Goal: Complete application form: Complete application form

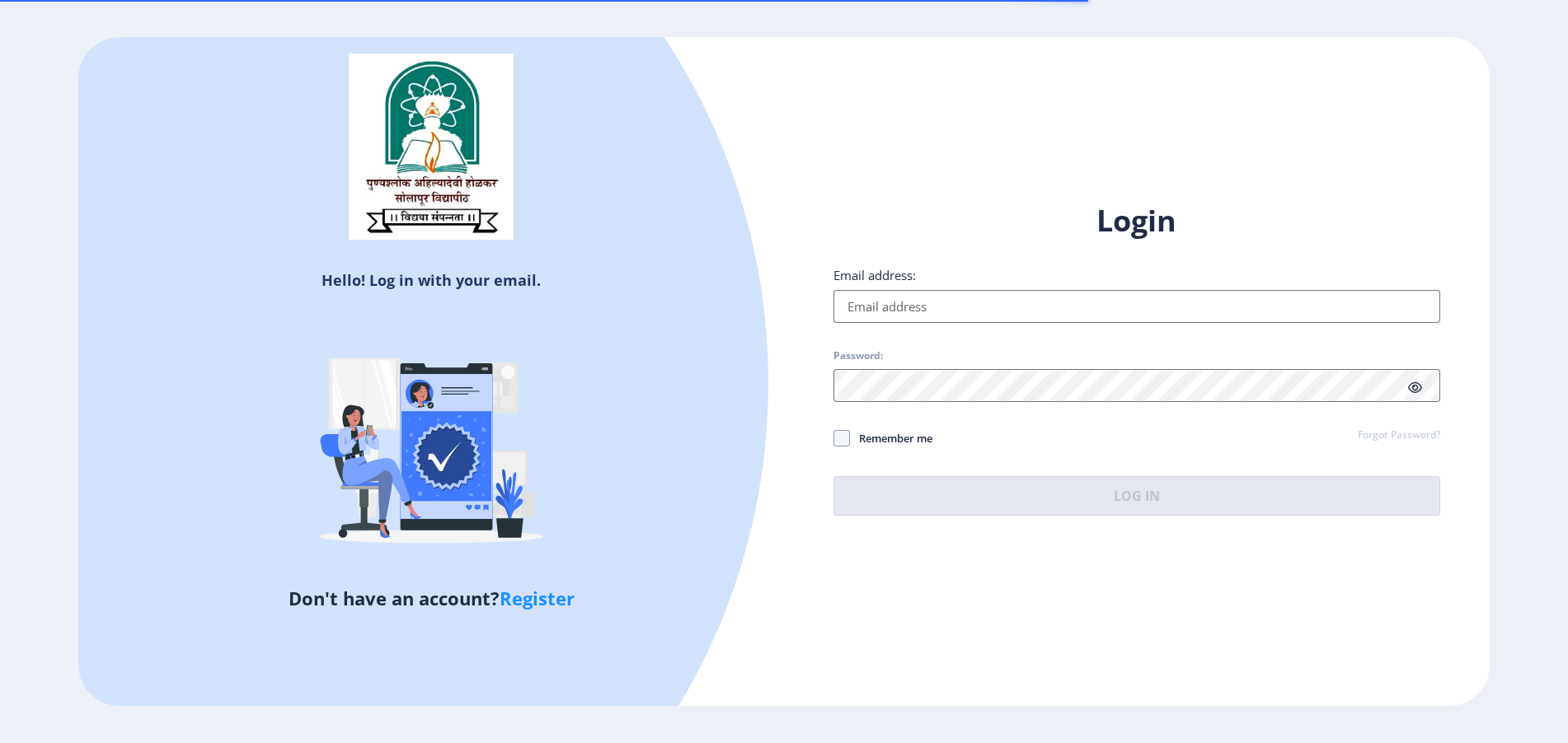
click at [904, 293] on input "Email address:" at bounding box center [1136, 306] width 607 height 33
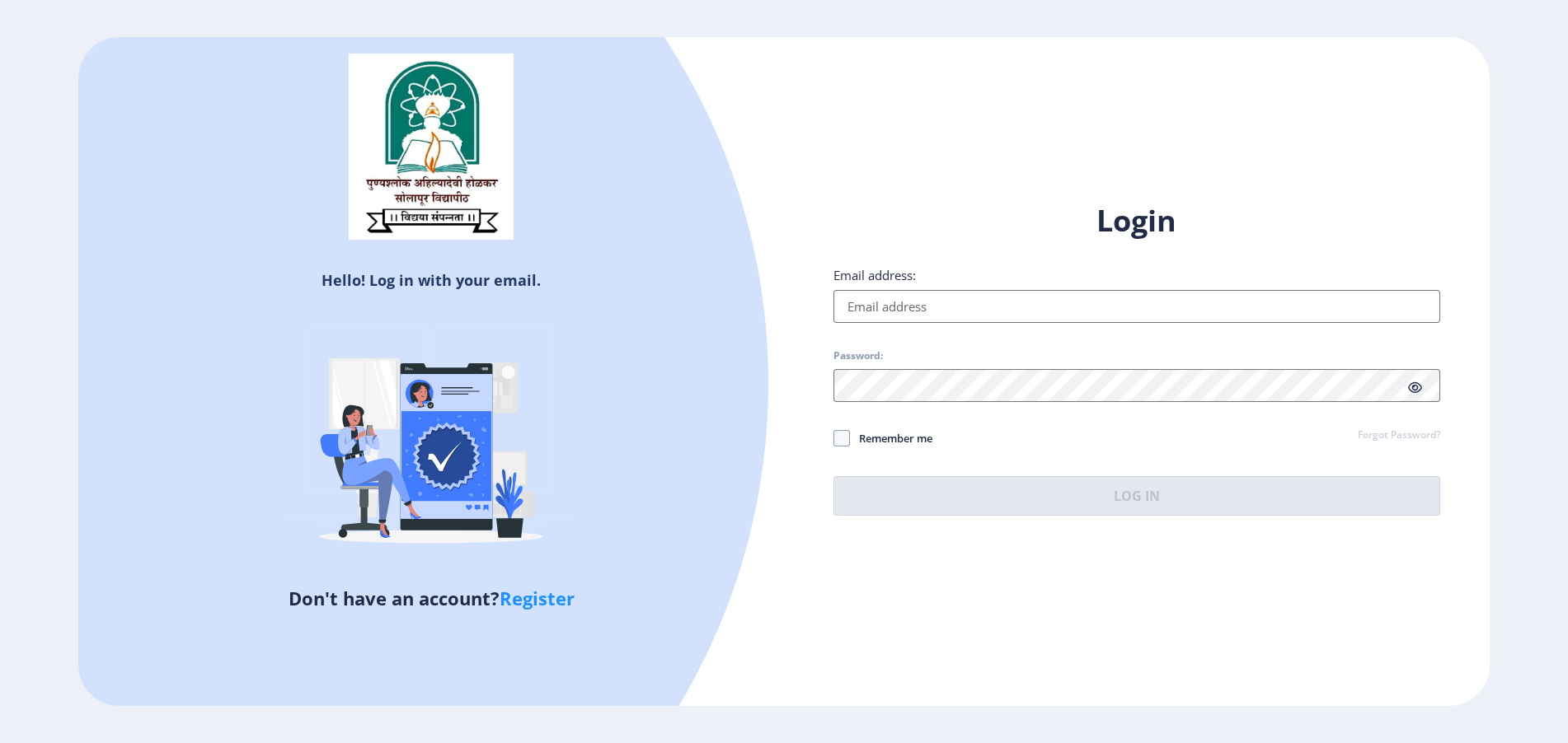
click at [915, 300] on input "Email address:" at bounding box center [1136, 306] width 607 height 33
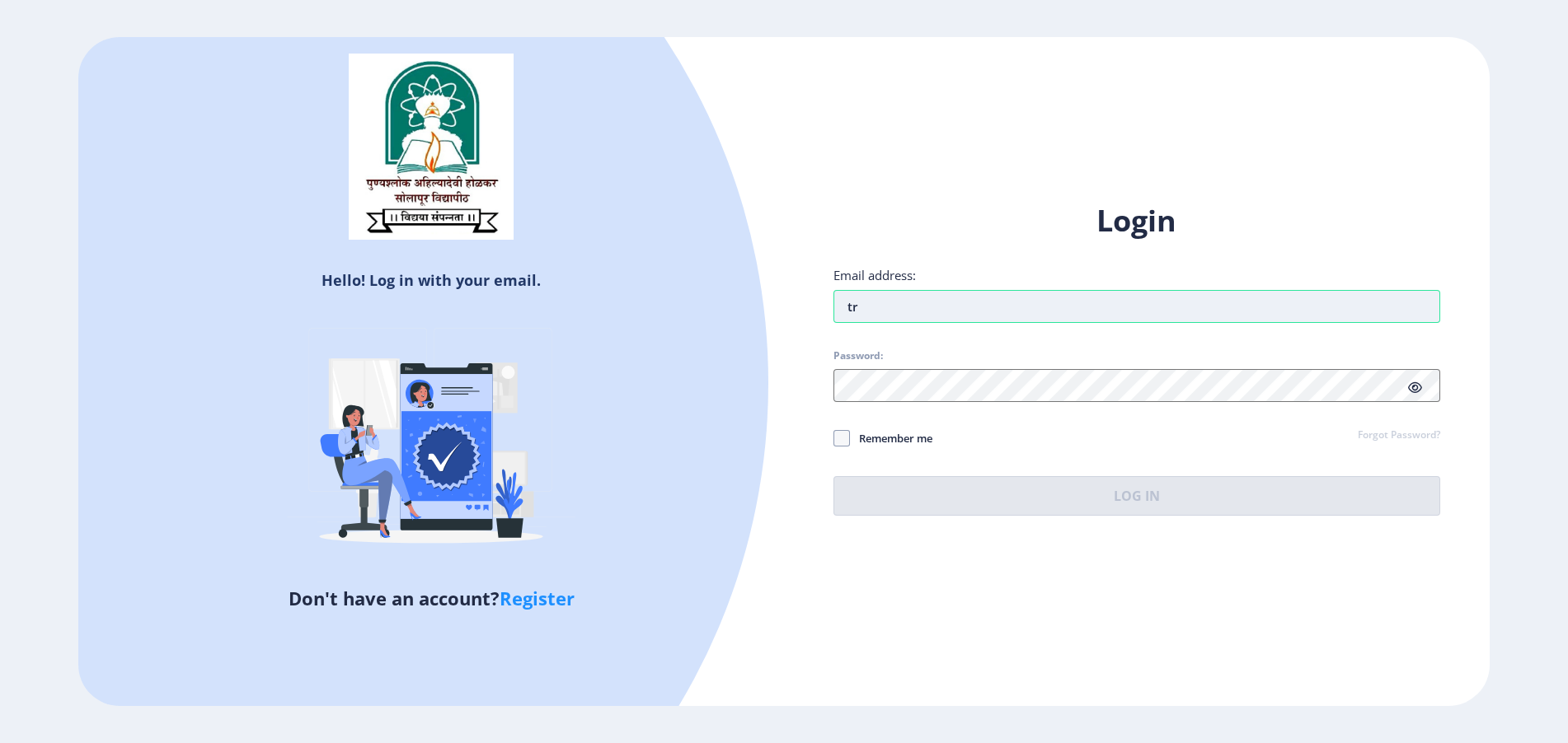
type input "t"
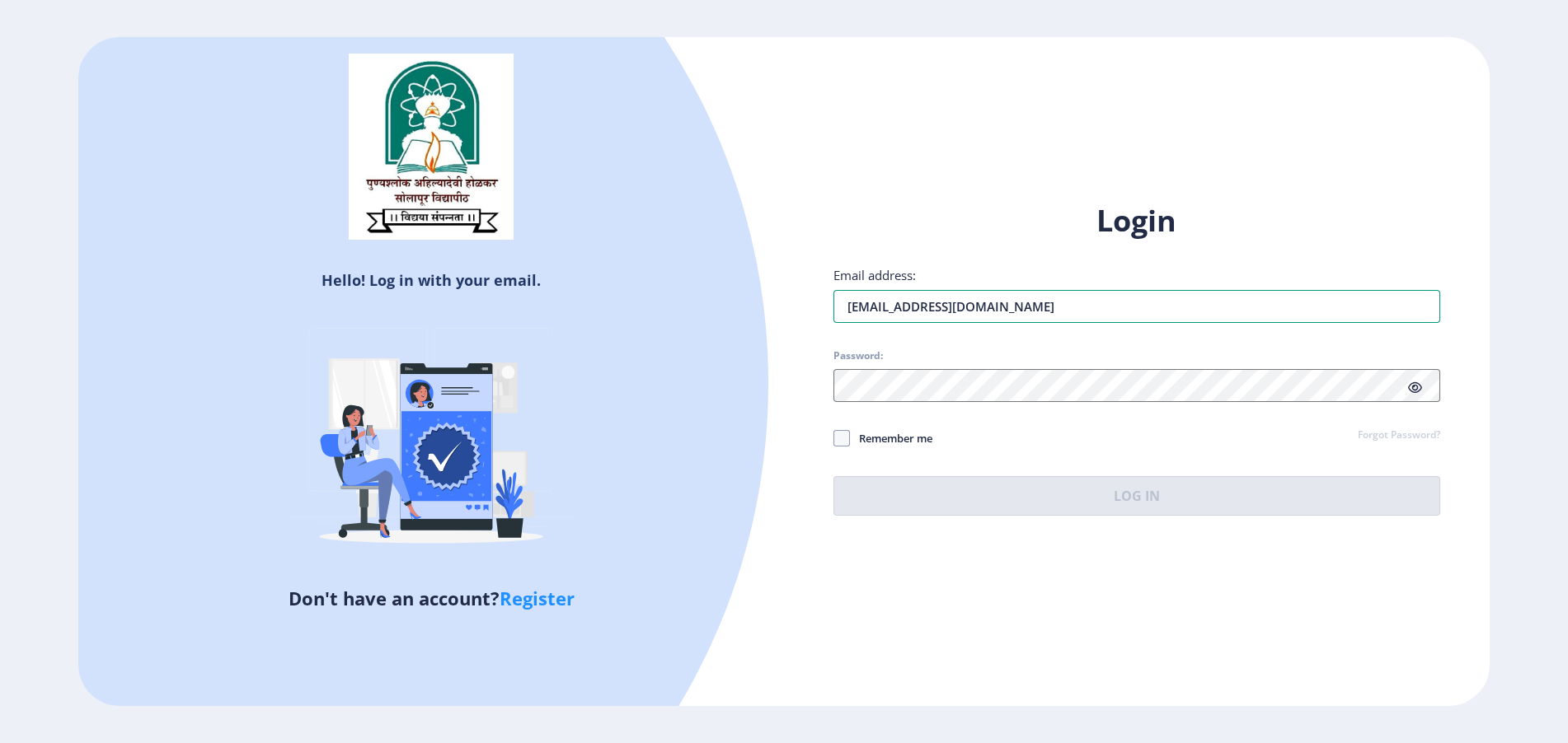
type input "[EMAIL_ADDRESS][DOMAIN_NAME]"
click at [912, 362] on span "Password:" at bounding box center [1136, 359] width 607 height 20
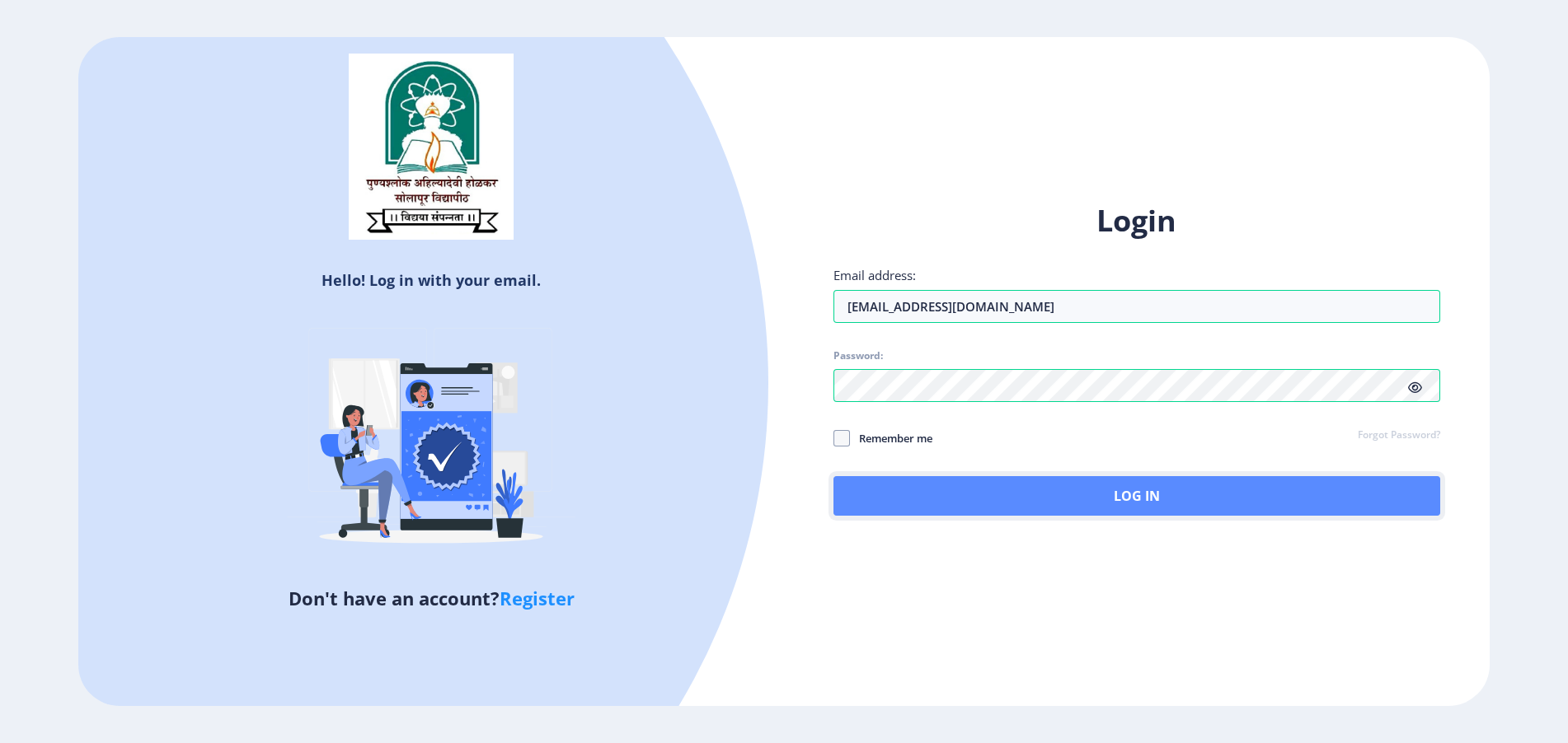
click at [894, 509] on button "Log In" at bounding box center [1136, 496] width 607 height 40
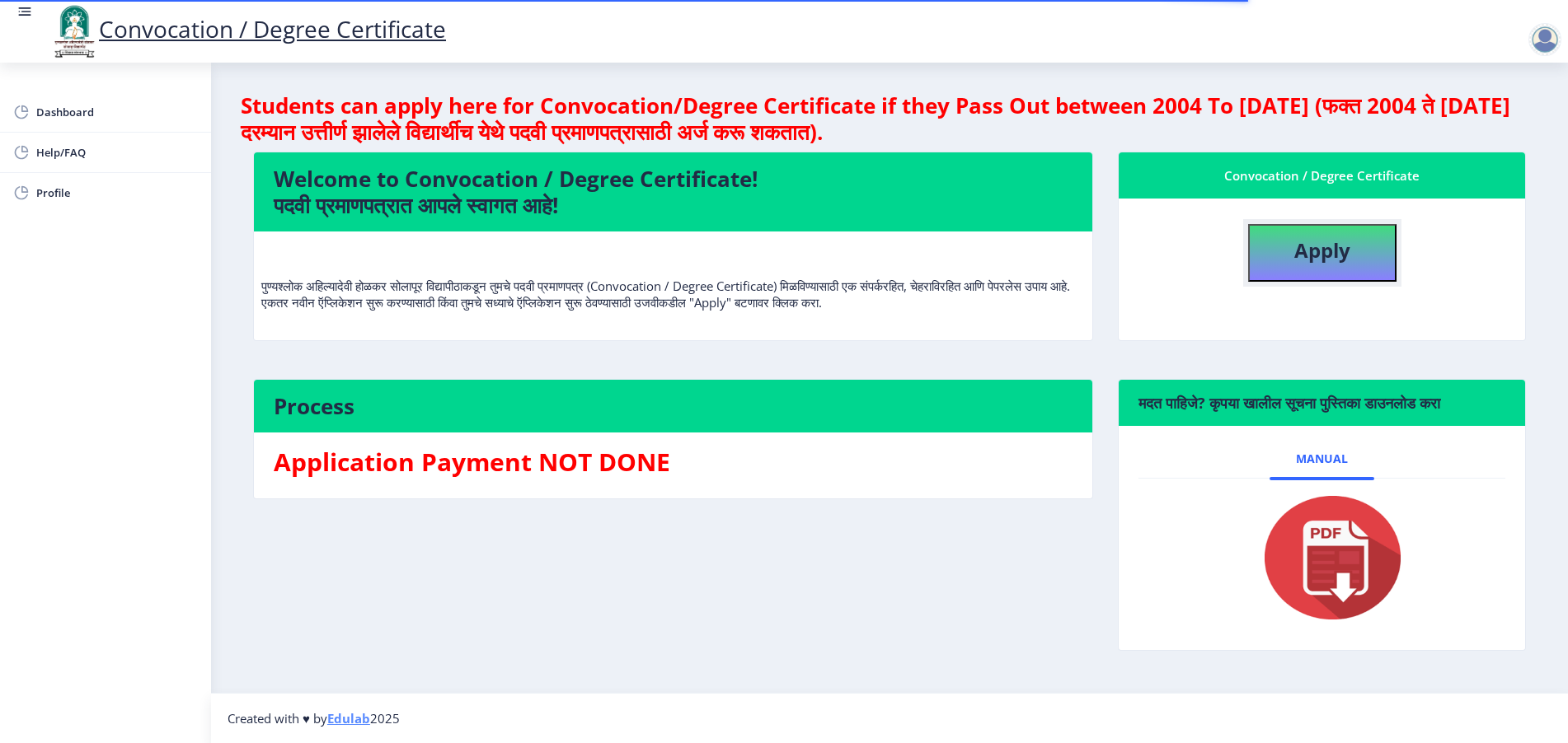
click at [1332, 259] on b "Apply" at bounding box center [1322, 250] width 56 height 27
select select
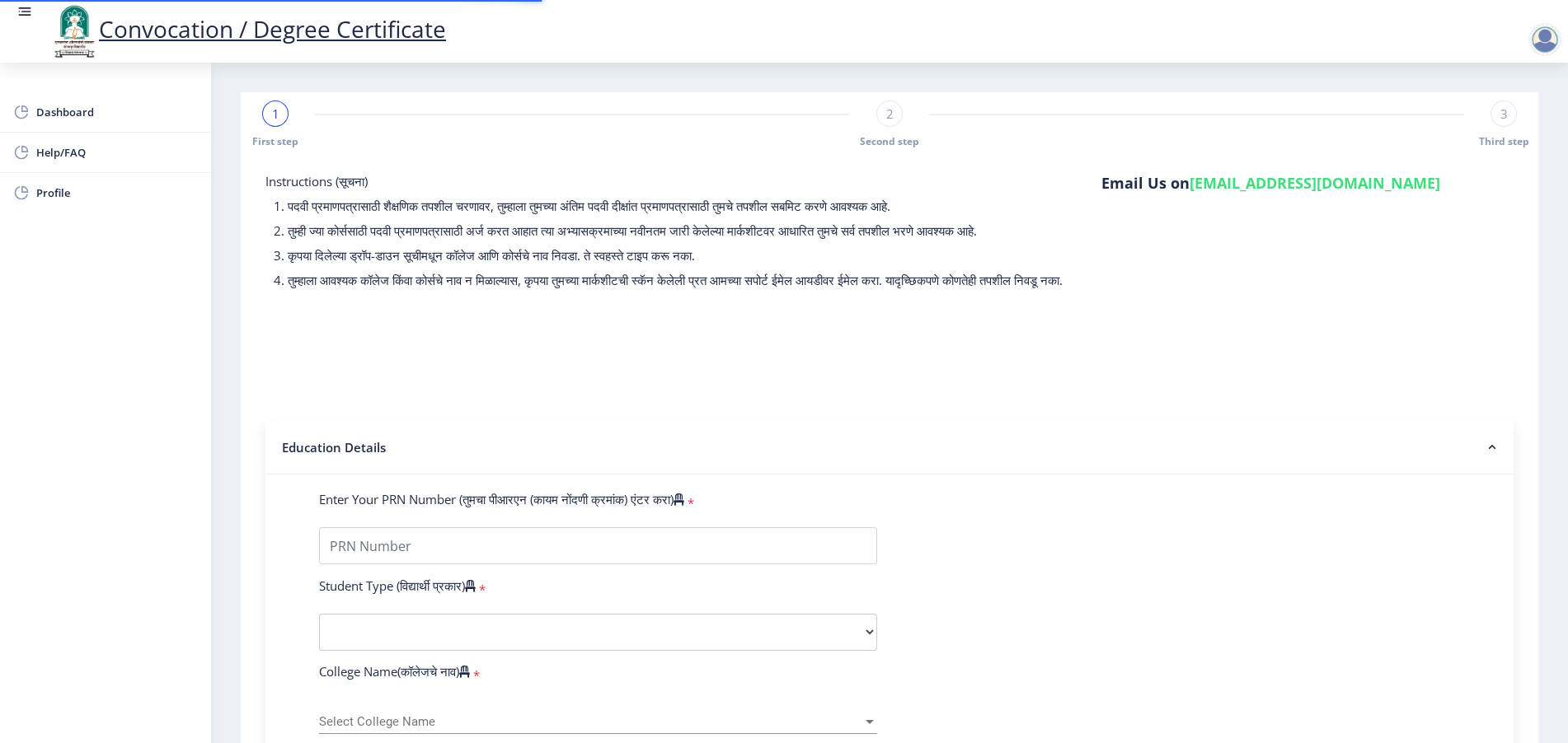
select select "Regular"
select select "2025"
select select "PASS CLASS"
type input "2022203307"
type input "[PERSON_NAME]"
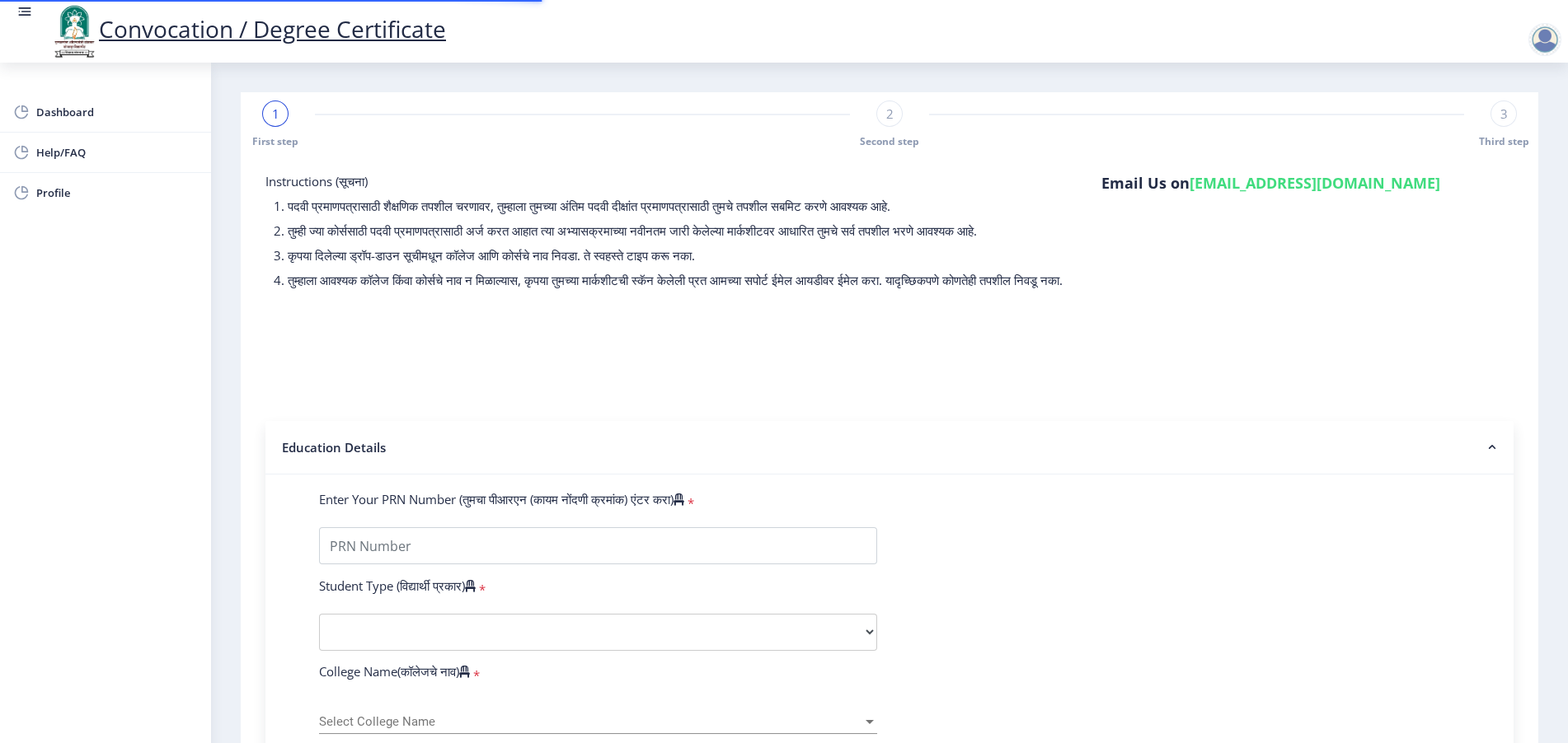
type input "[DEMOGRAPHIC_DATA]"
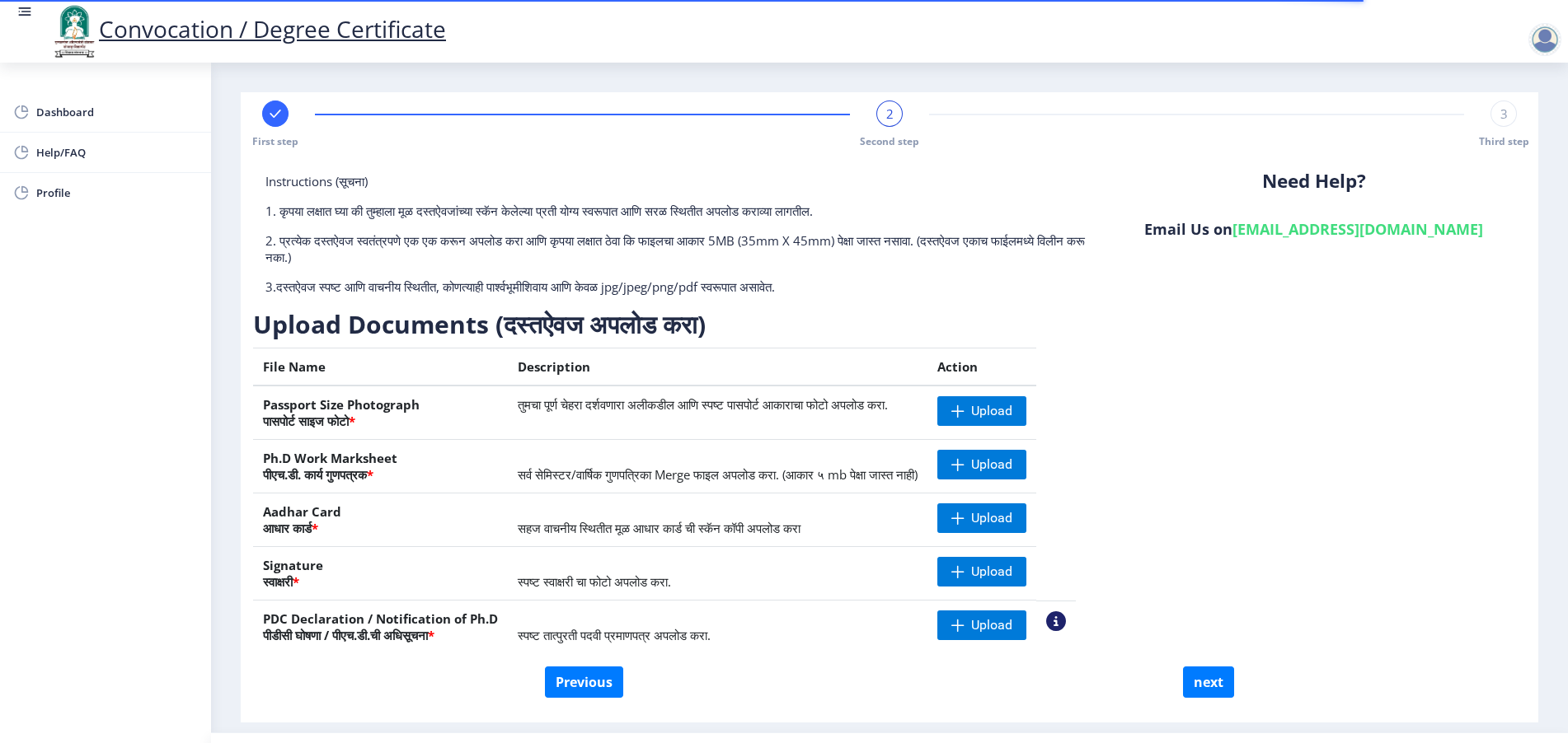
click at [275, 106] on rect at bounding box center [275, 114] width 16 height 16
select select "Regular"
select select "English"
select select "April"
select select "PASS CLASS"
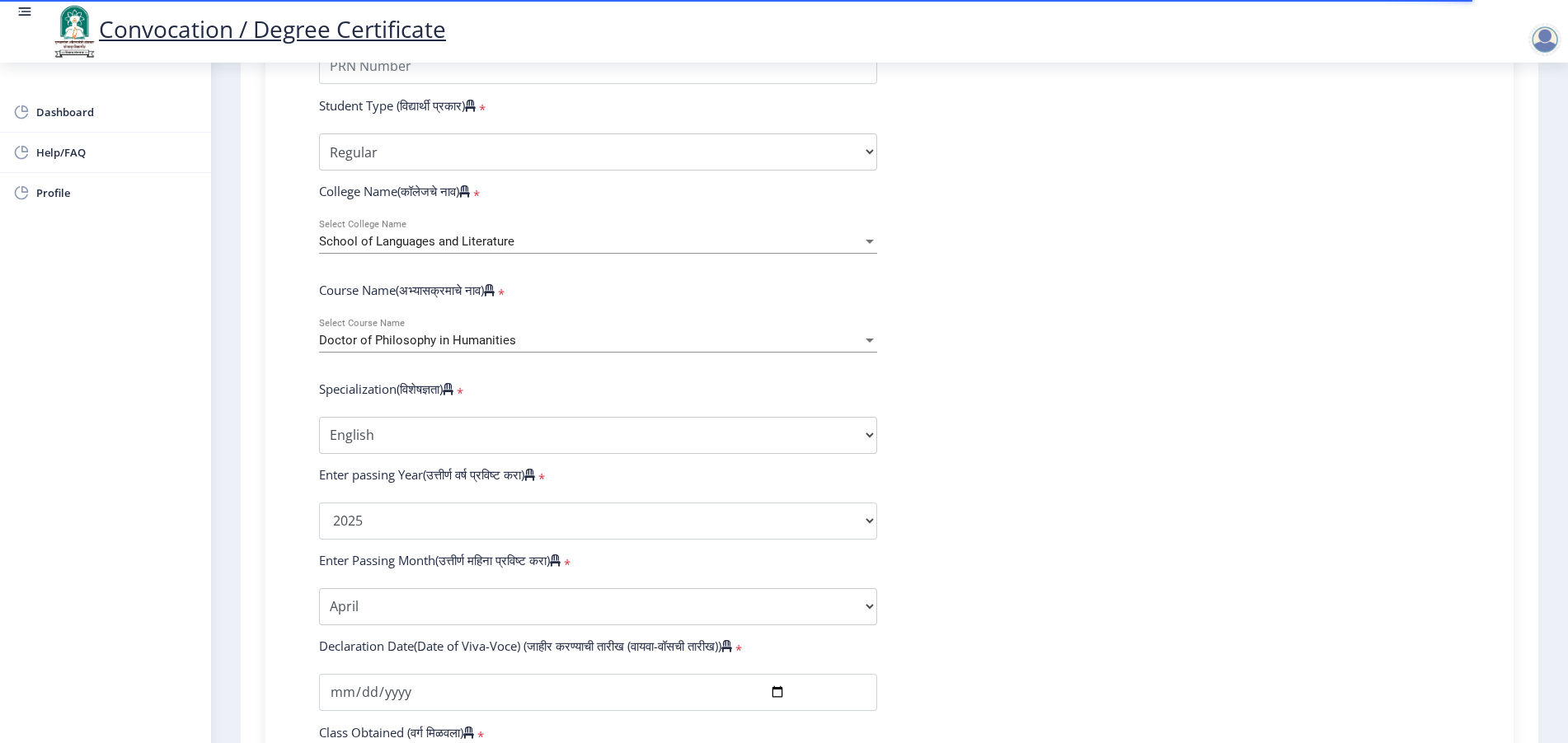
scroll to position [618, 0]
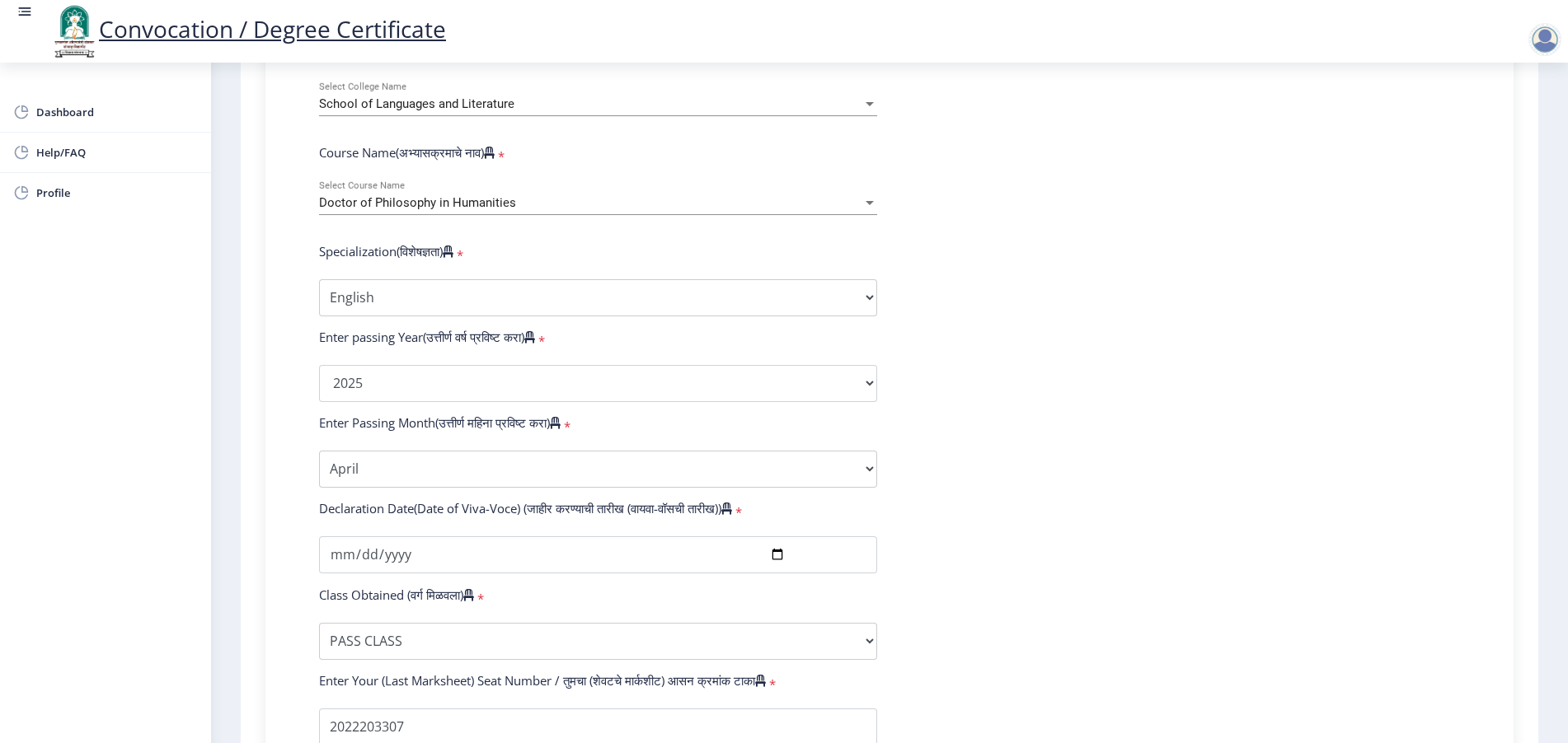
click at [546, 199] on div "Doctor of Philosophy in Humanities Select Course Name" at bounding box center [598, 198] width 558 height 35
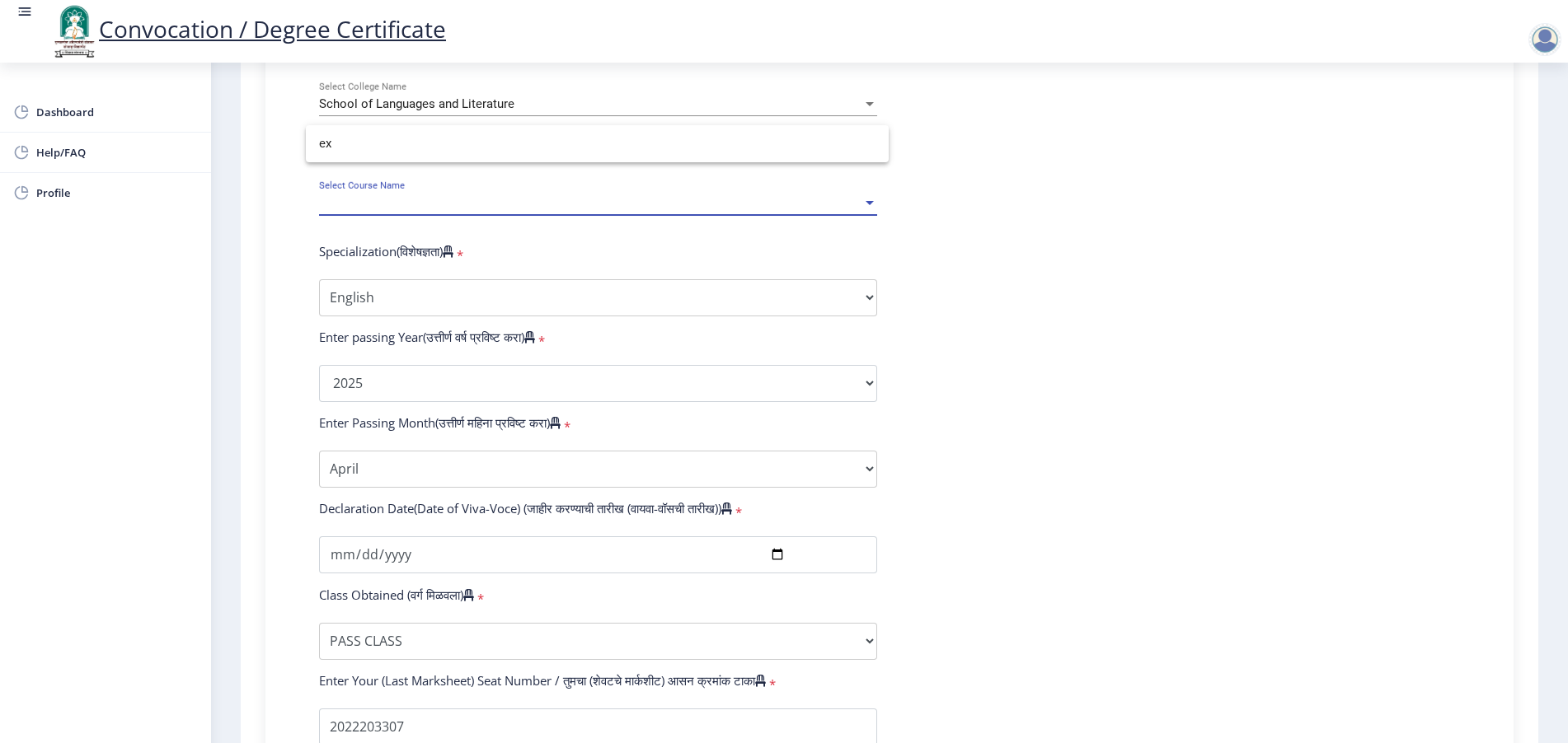
type input "ex"
click at [887, 352] on div at bounding box center [784, 371] width 1568 height 743
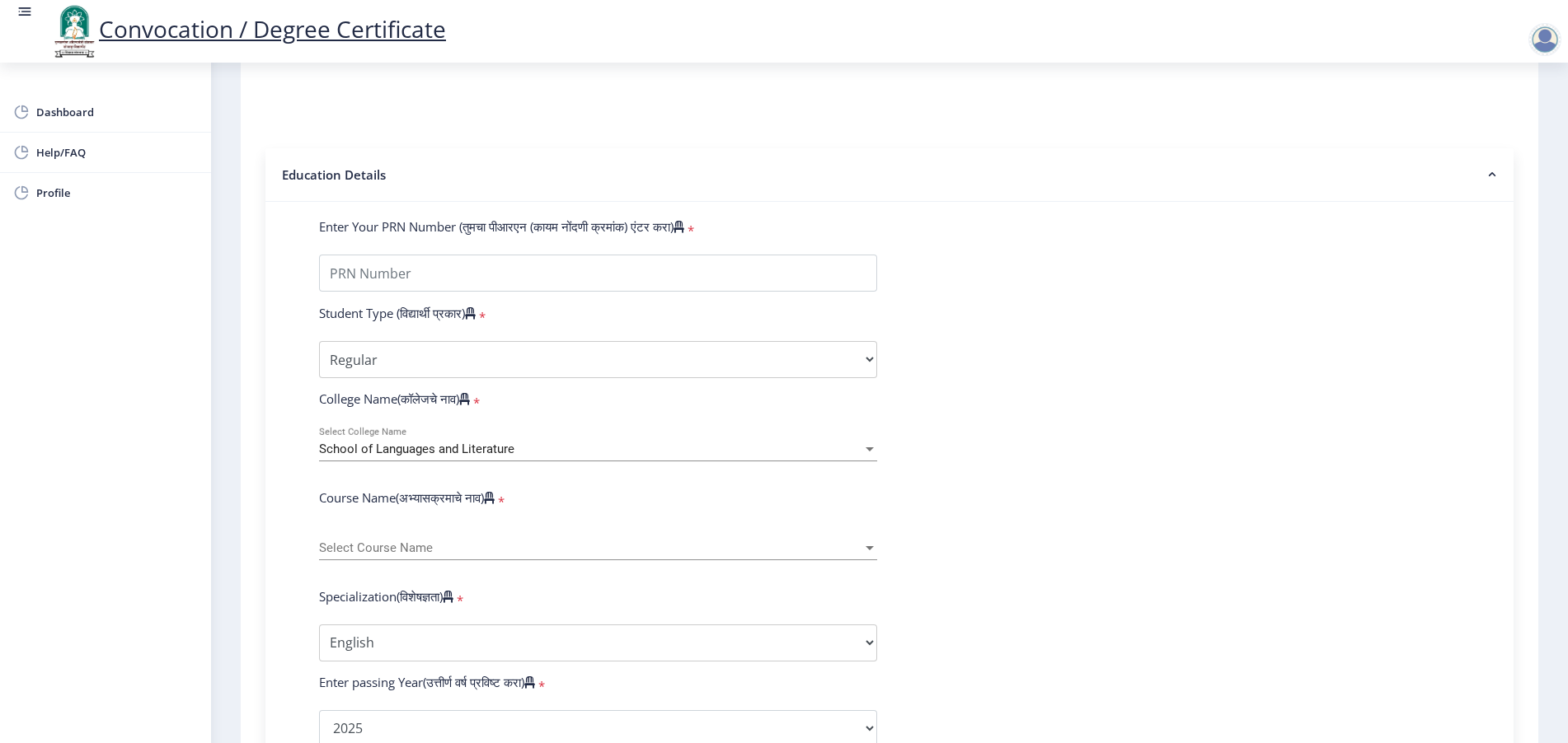
scroll to position [309, 0]
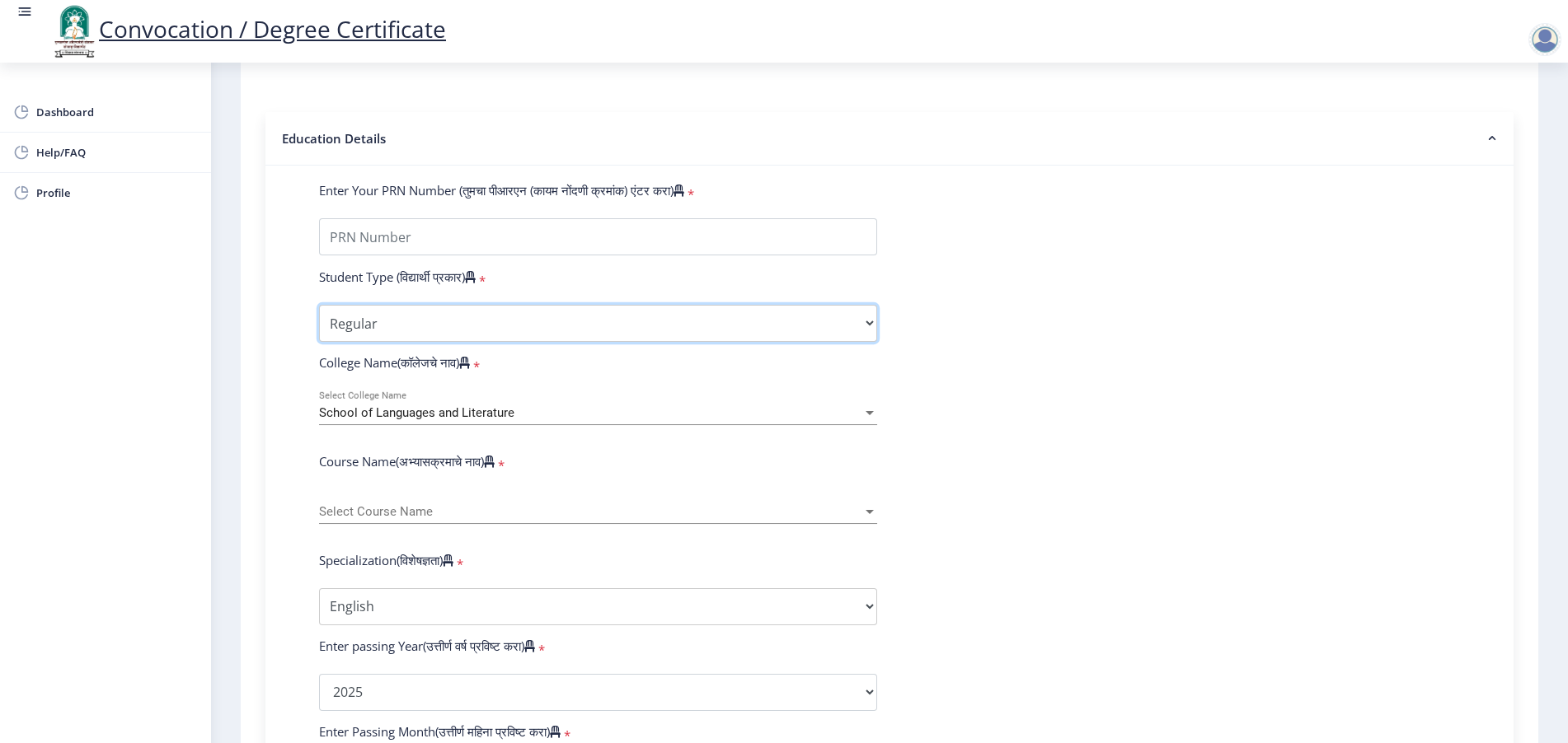
click at [405, 342] on select "Select Student Type Regular External" at bounding box center [598, 323] width 558 height 37
select select "External"
click at [319, 321] on select "Select Student Type Regular External" at bounding box center [598, 323] width 558 height 37
click at [537, 420] on div "School of Languages and Literature" at bounding box center [590, 413] width 543 height 14
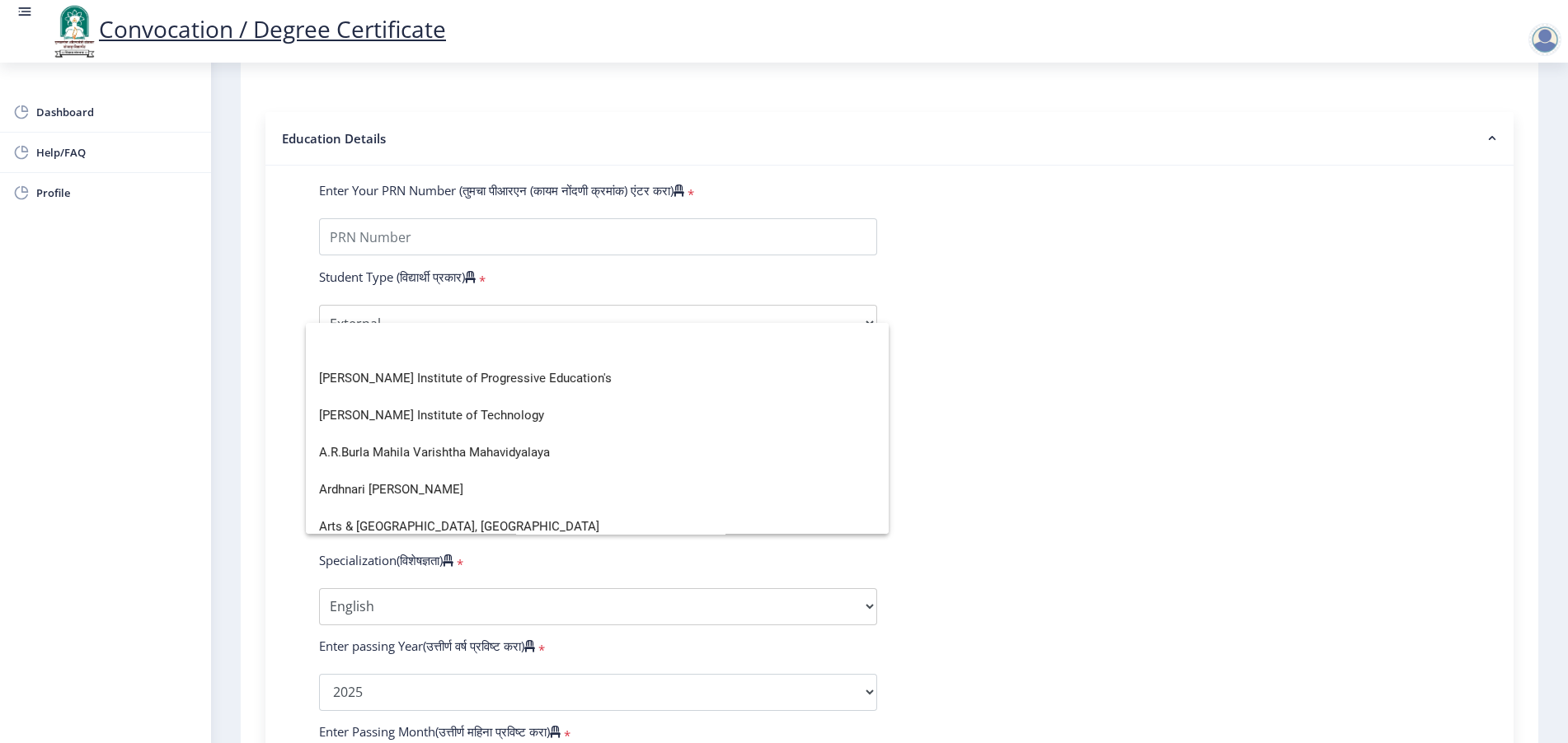
scroll to position [0, 0]
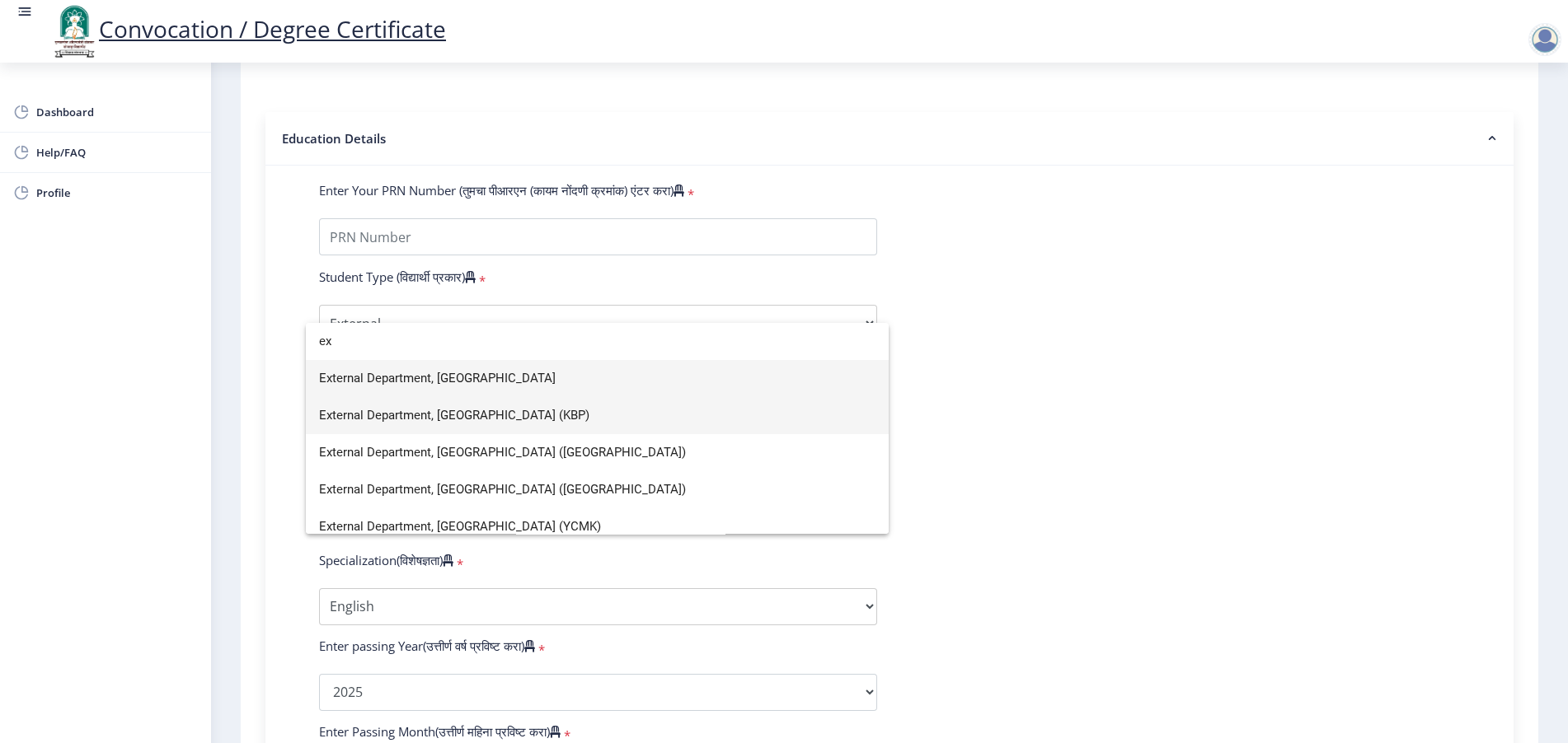
type input "ex"
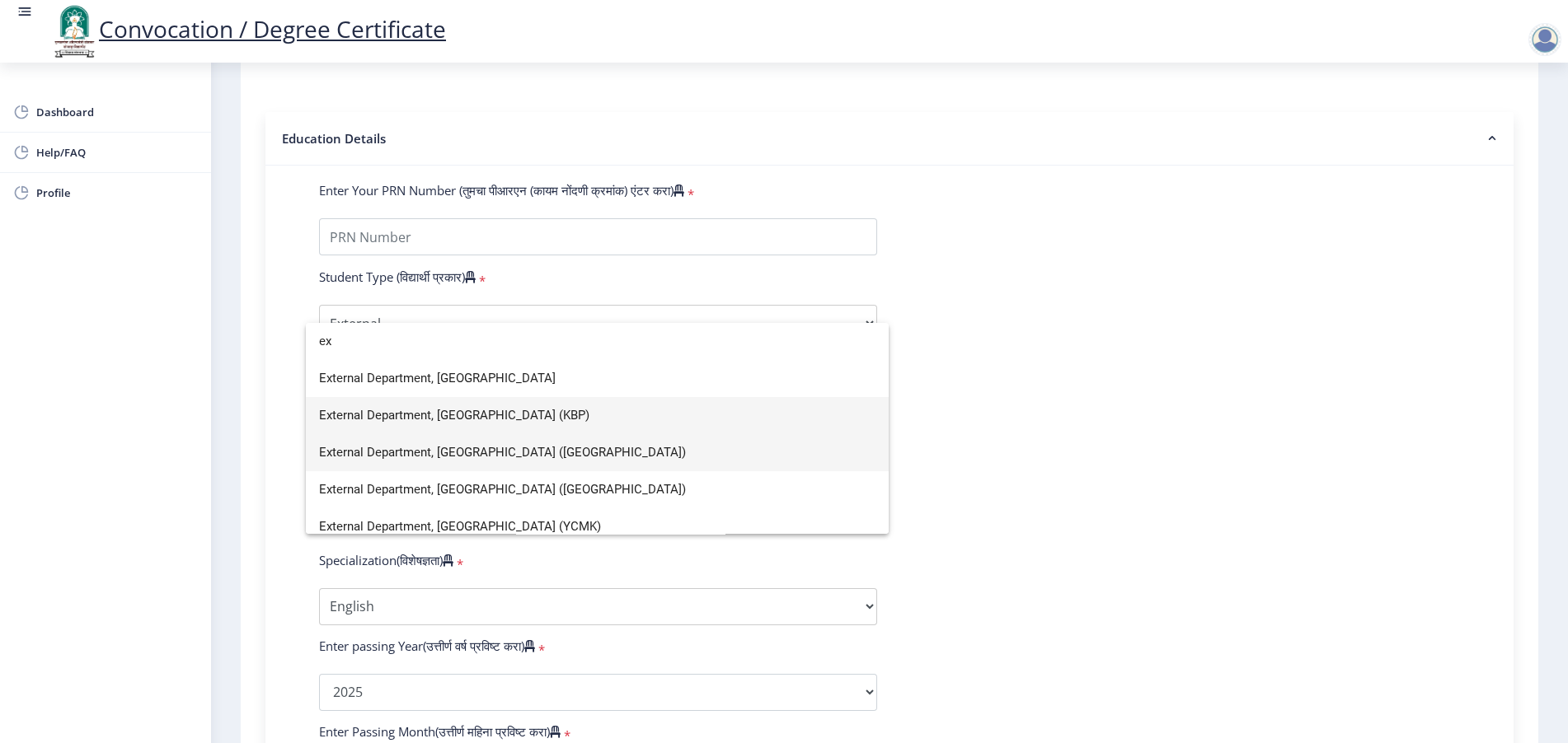
scroll to position [11, 0]
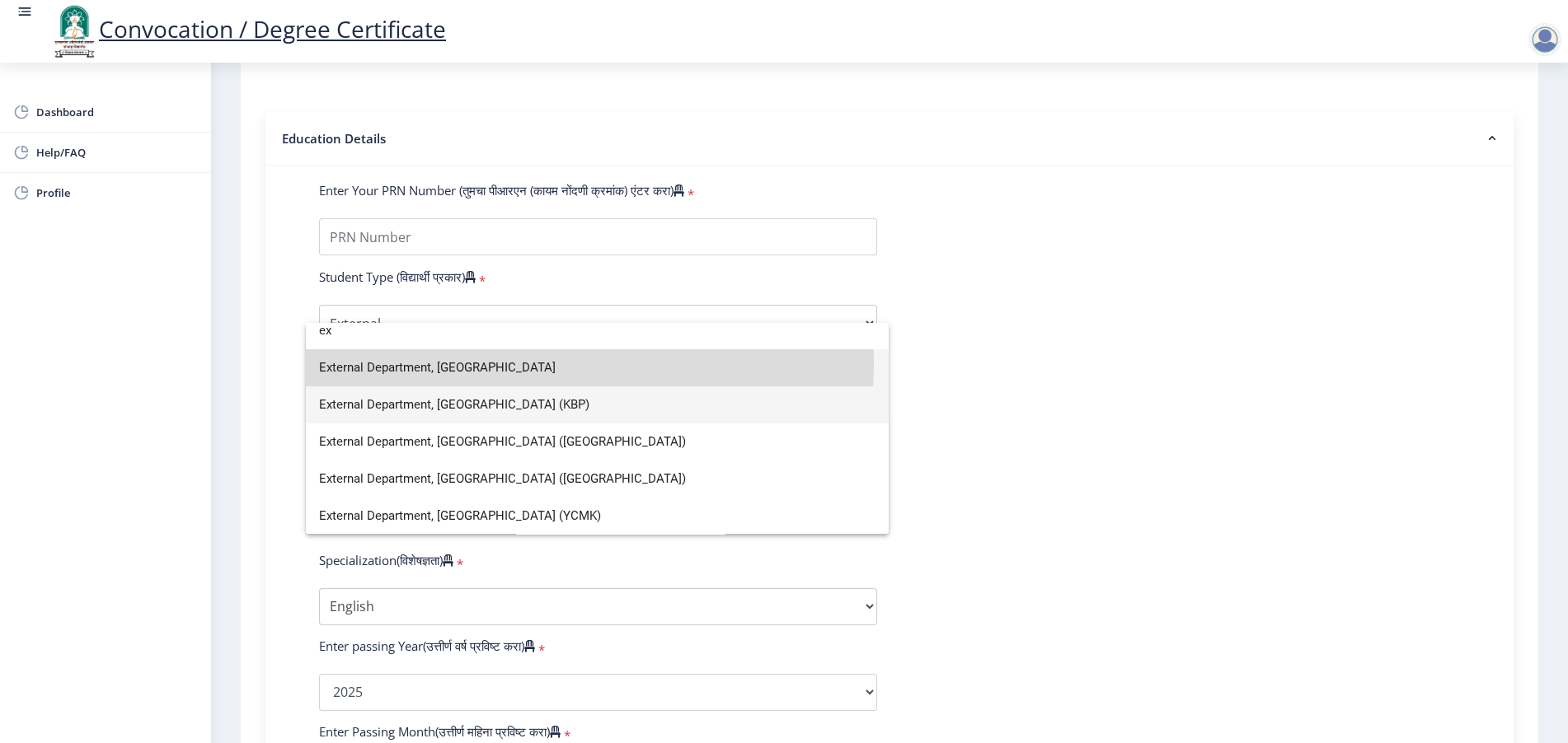
click at [502, 362] on span "External Department, [GEOGRAPHIC_DATA]" at bounding box center [597, 367] width 556 height 37
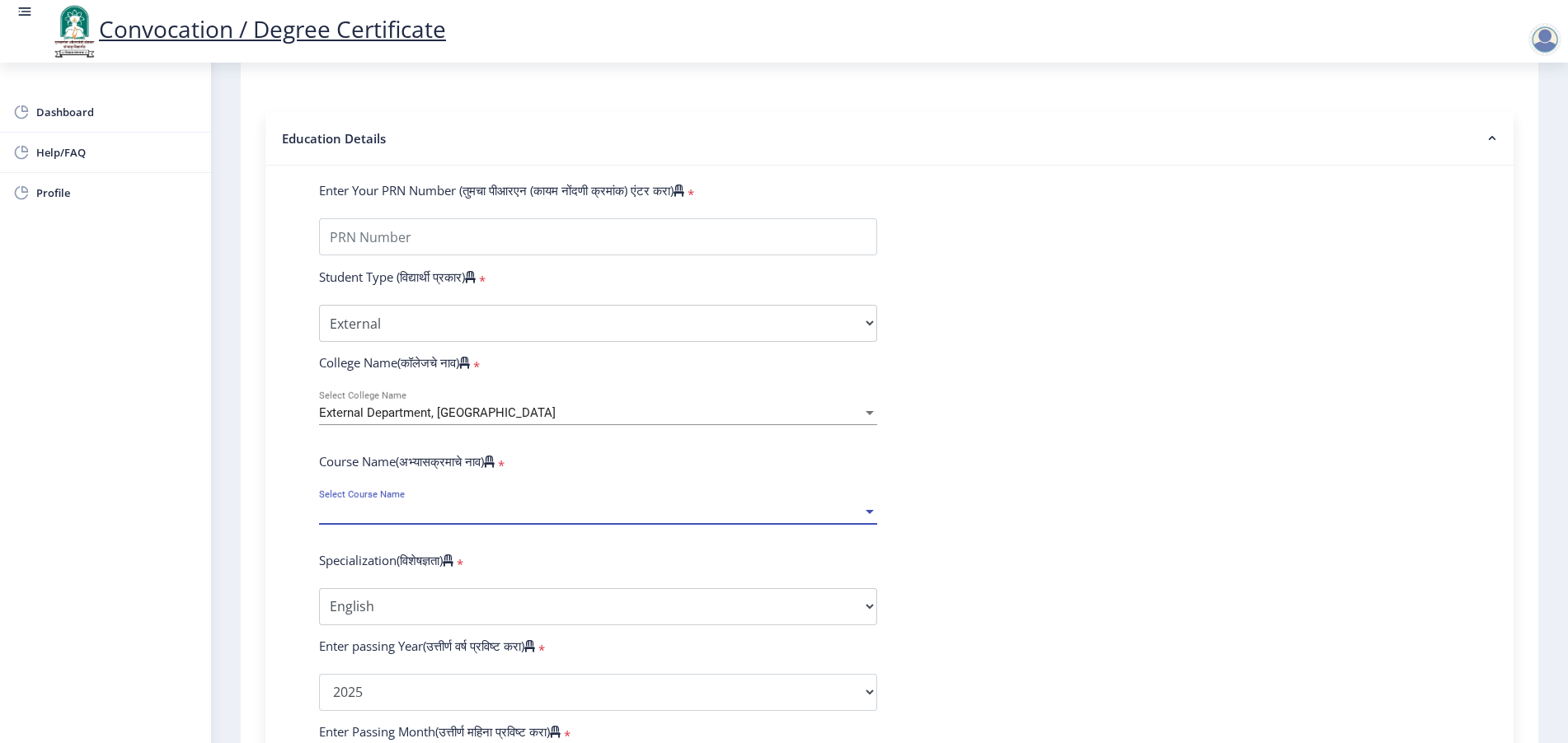
click at [361, 519] on span "Select Course Name" at bounding box center [590, 512] width 543 height 14
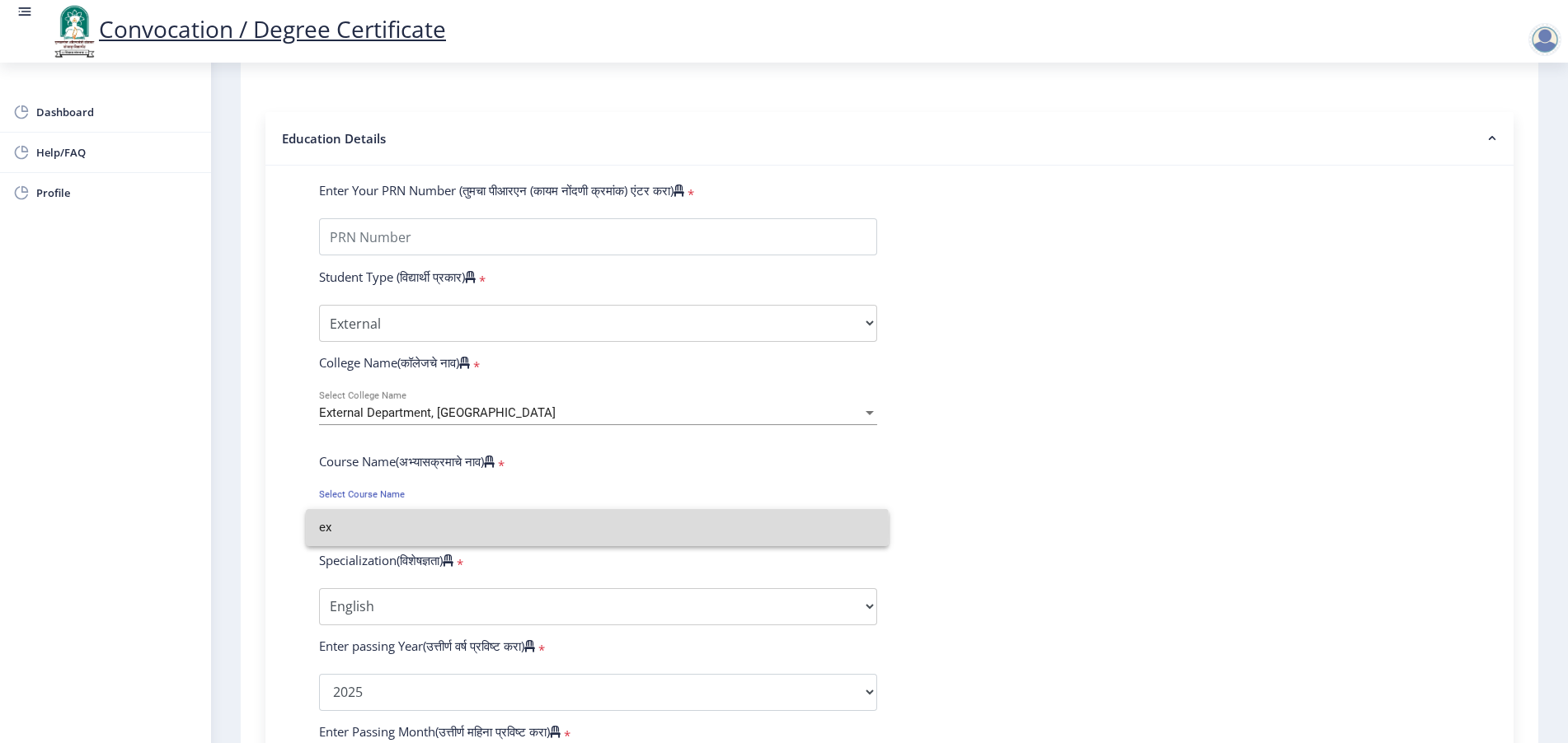
click at [361, 529] on input "ex" at bounding box center [597, 527] width 556 height 37
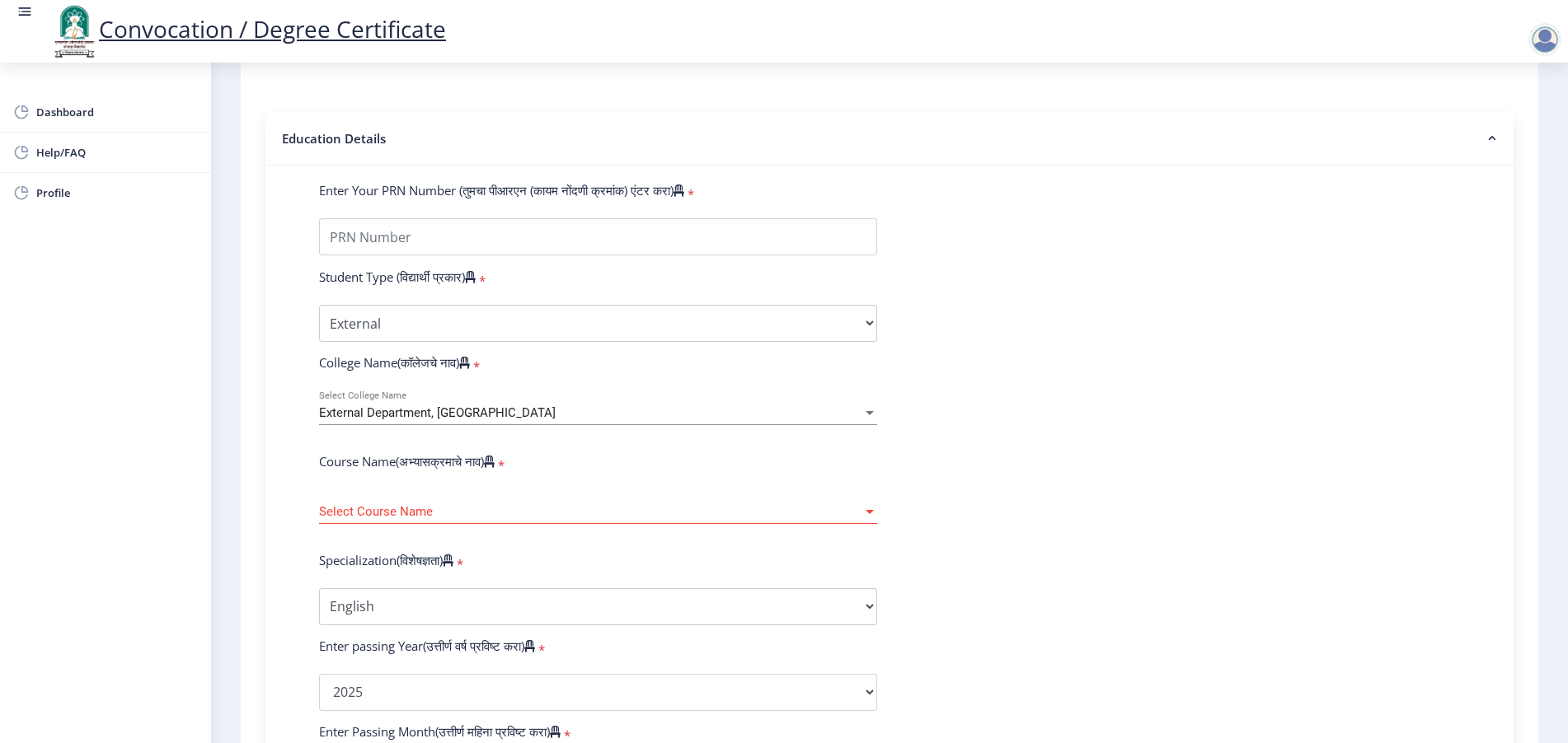
click at [361, 519] on span "Select Course Name" at bounding box center [590, 512] width 543 height 14
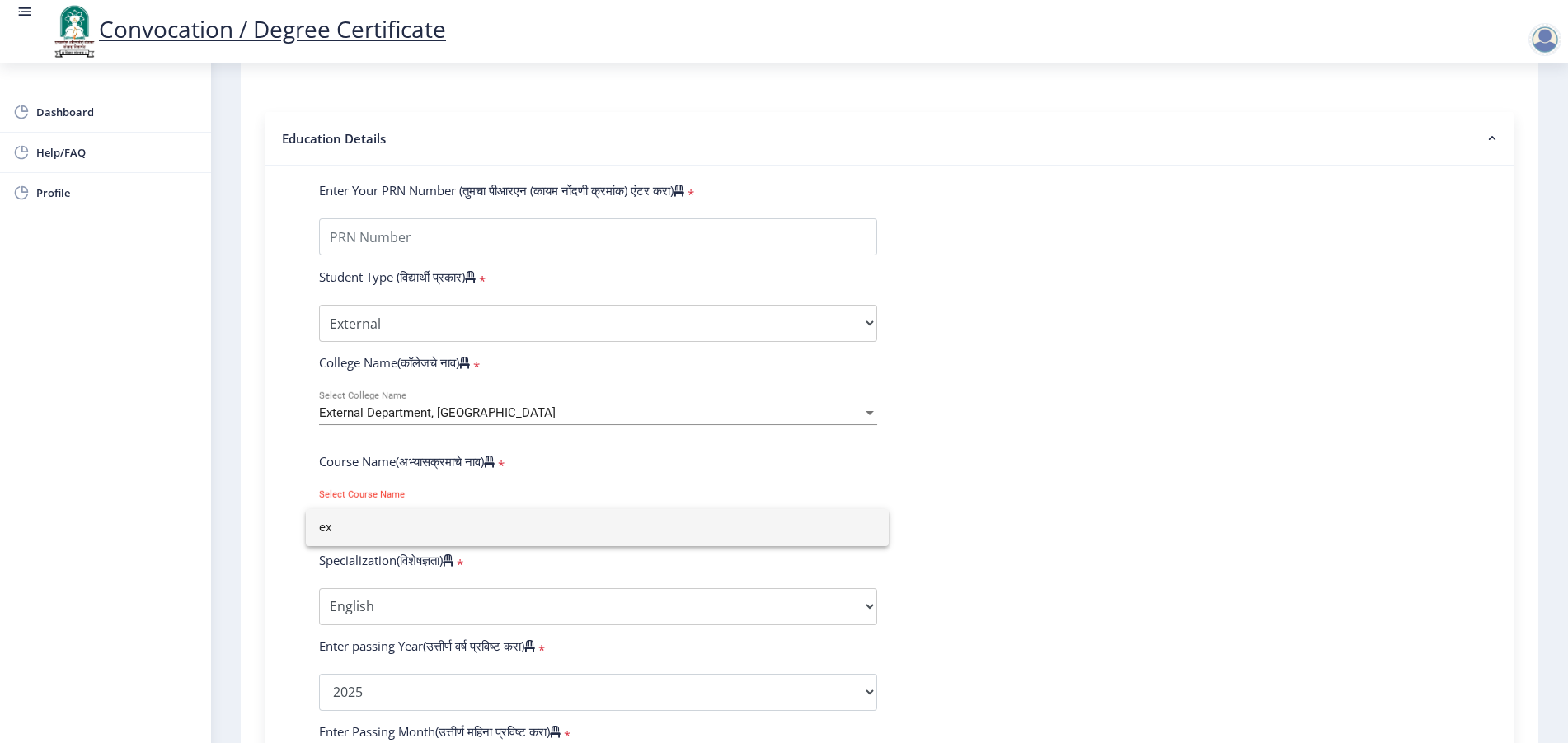
type input "e"
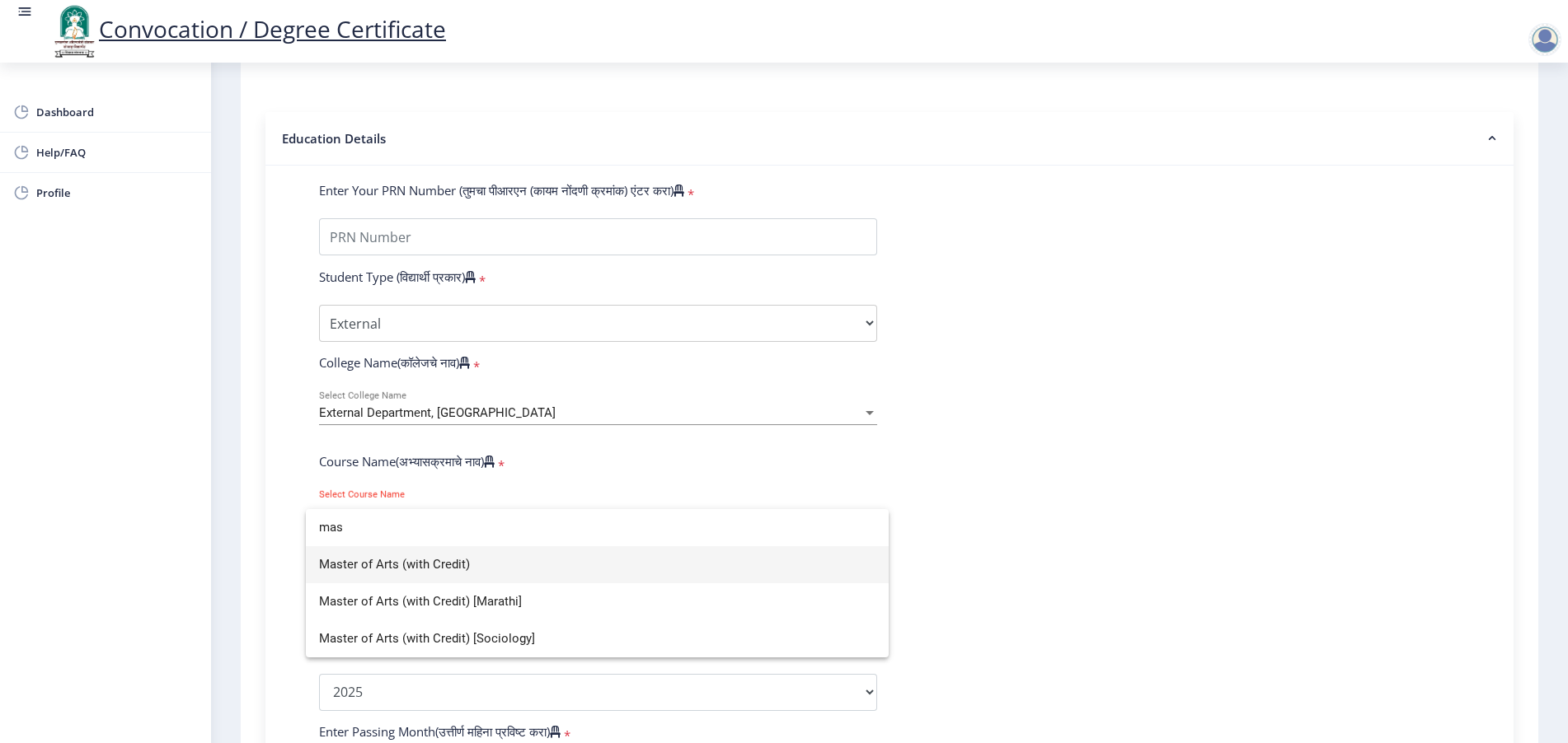
type input "mas"
click at [398, 557] on span "Master of Arts (with Credit)" at bounding box center [597, 564] width 556 height 37
select select "April"
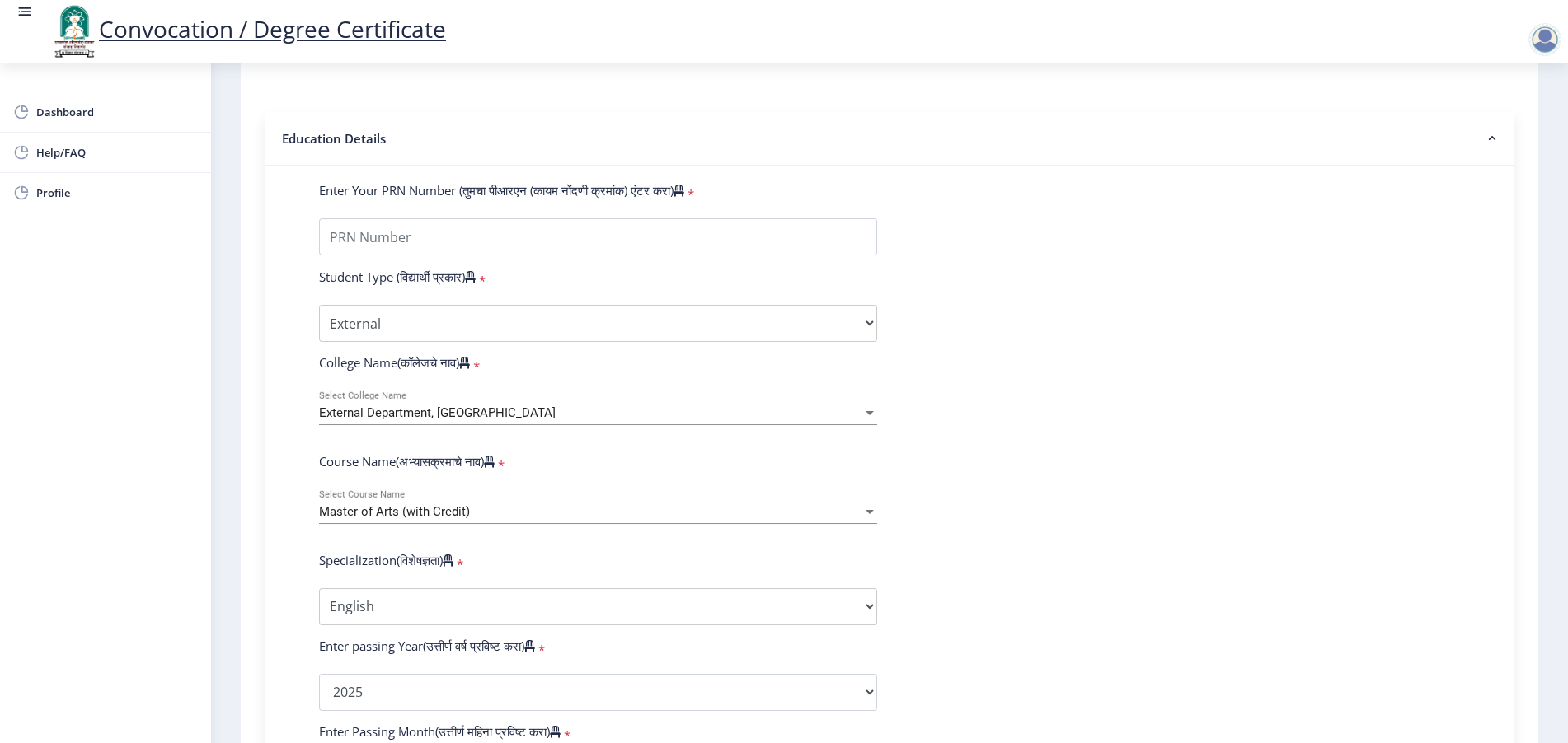
scroll to position [618, 0]
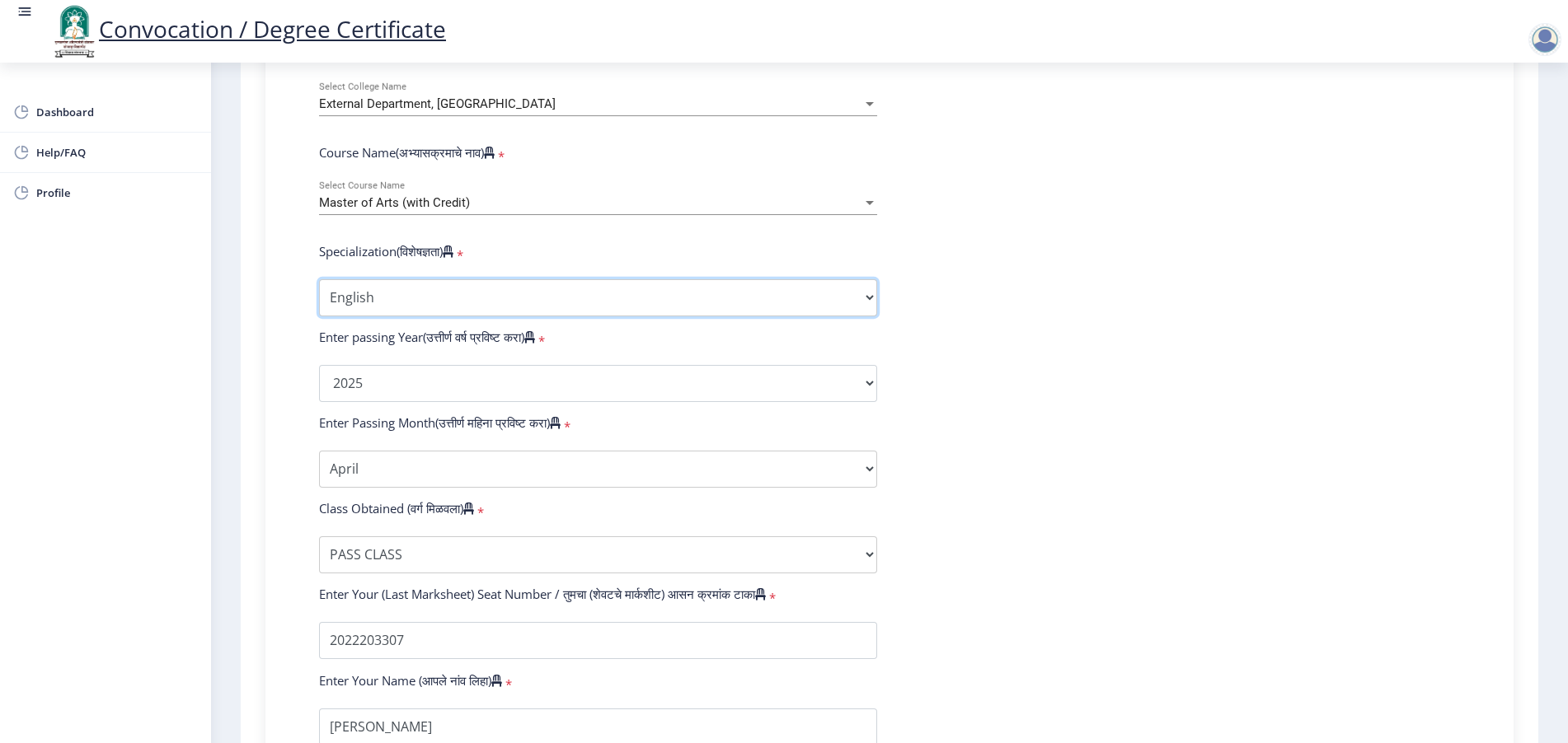
click at [379, 317] on select "Specialization English Hindi Marathi Urdu Ancient Indian History Culture & Arch…" at bounding box center [598, 297] width 558 height 37
select select "Political Science"
click at [319, 294] on select "Specialization English Hindi Marathi Urdu Ancient Indian History Culture & Arch…" at bounding box center [598, 297] width 558 height 37
click at [511, 210] on div "Master of Arts (with Credit)" at bounding box center [590, 203] width 543 height 14
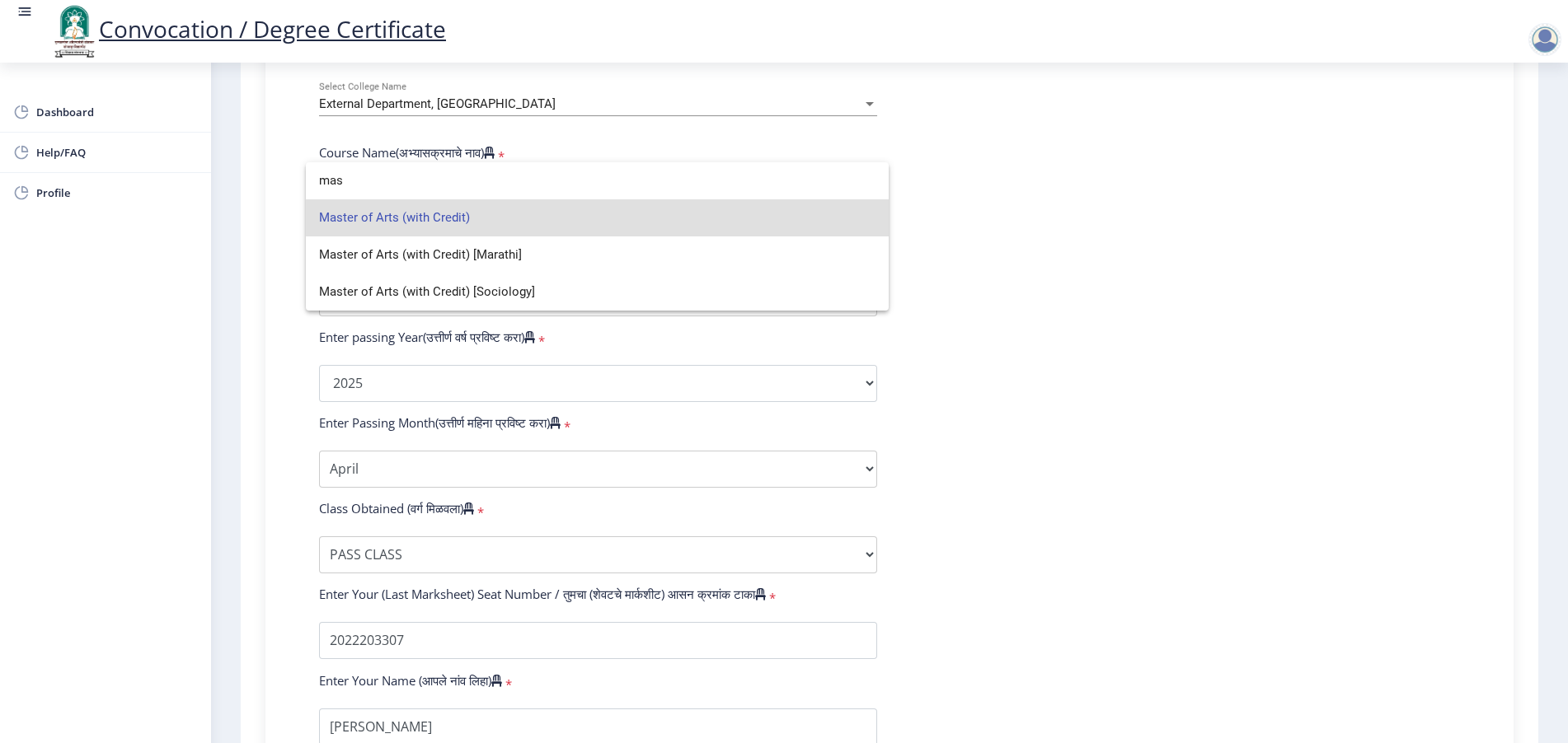
click at [511, 215] on span "Master of Arts (with Credit)" at bounding box center [597, 217] width 556 height 37
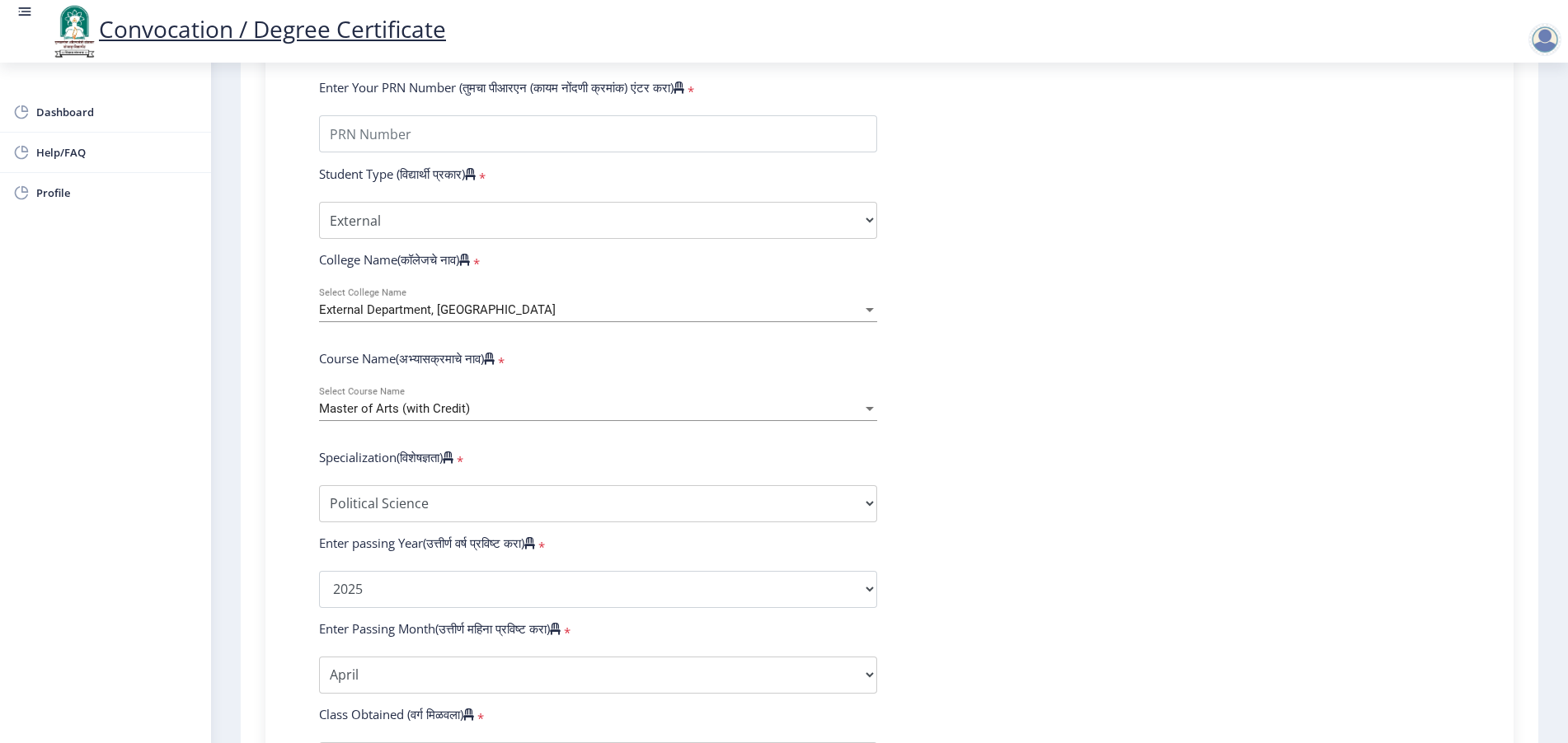
scroll to position [411, 0]
drag, startPoint x: 312, startPoint y: 189, endPoint x: 396, endPoint y: 547, distance: 368.4
click at [396, 547] on form "Enter Your PRN Number (तुमचा पीआरएन (कायम नोंदणी क्रमांक) एंटर करा) * Student T…" at bounding box center [889, 559] width 1165 height 959
copy form "Student Type (विद्यार्थी प्रकार) * Select Student Type Regular External College…"
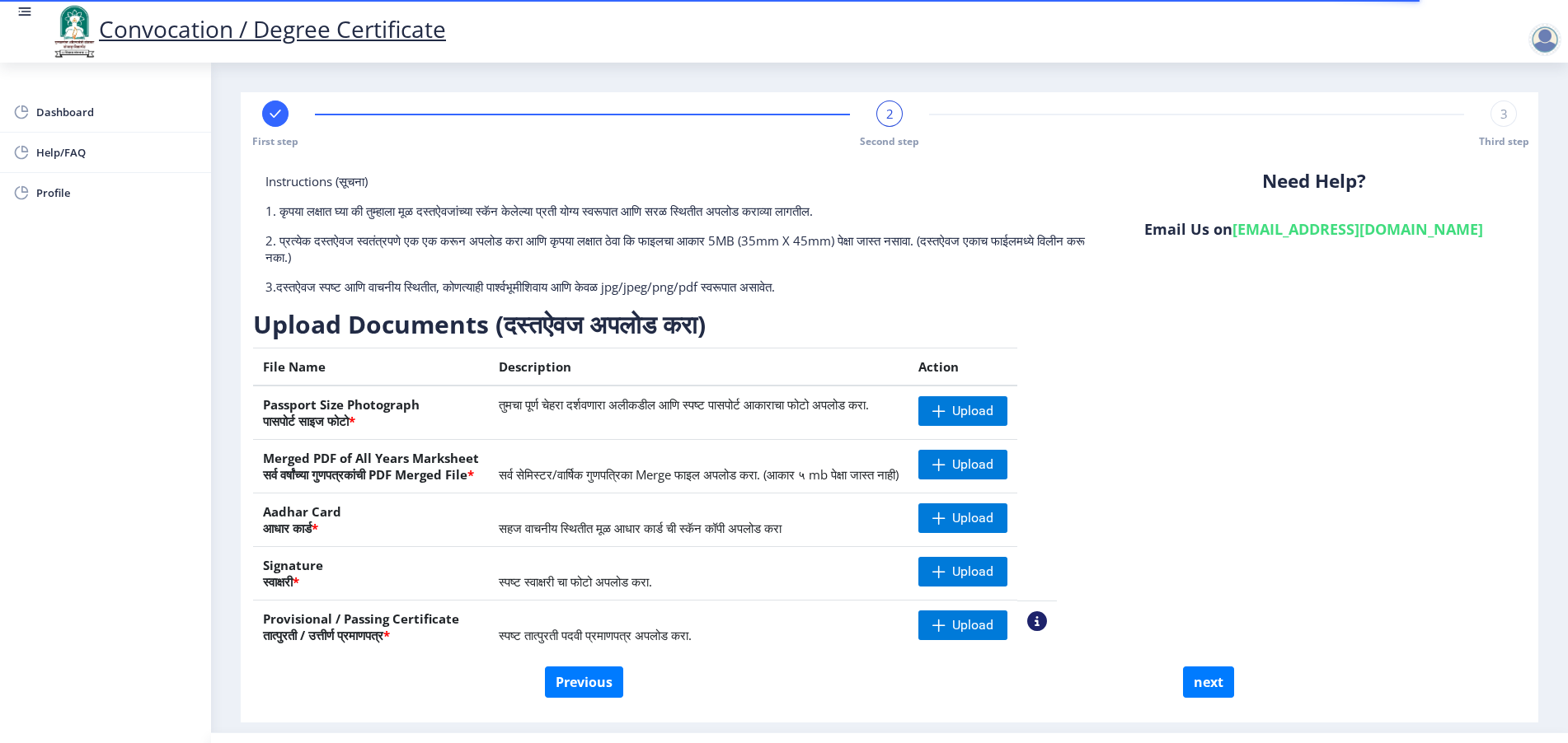
click at [274, 109] on rect at bounding box center [275, 114] width 16 height 16
select select "Regular"
select select "English"
select select "April"
select select "PASS CLASS"
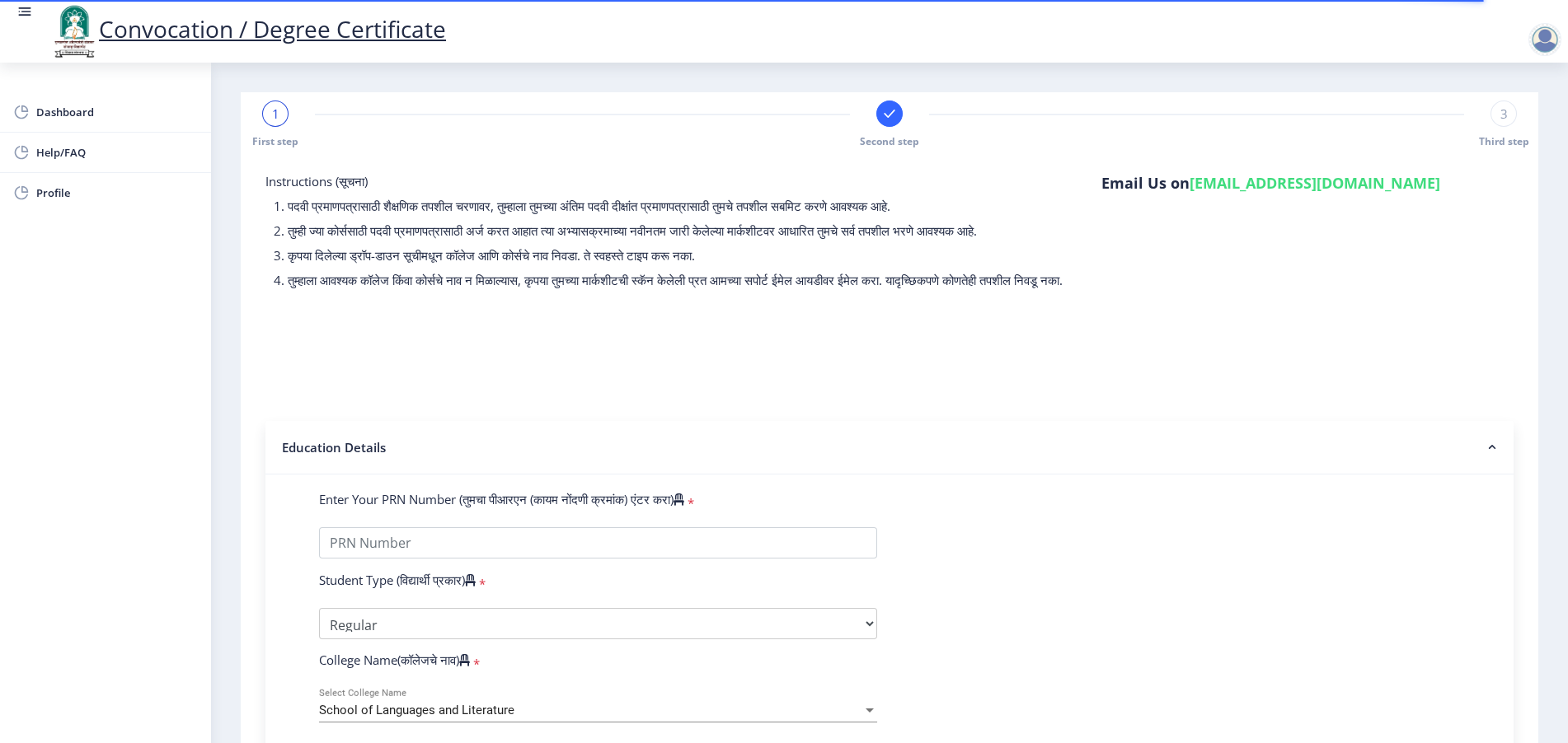
scroll to position [411, 0]
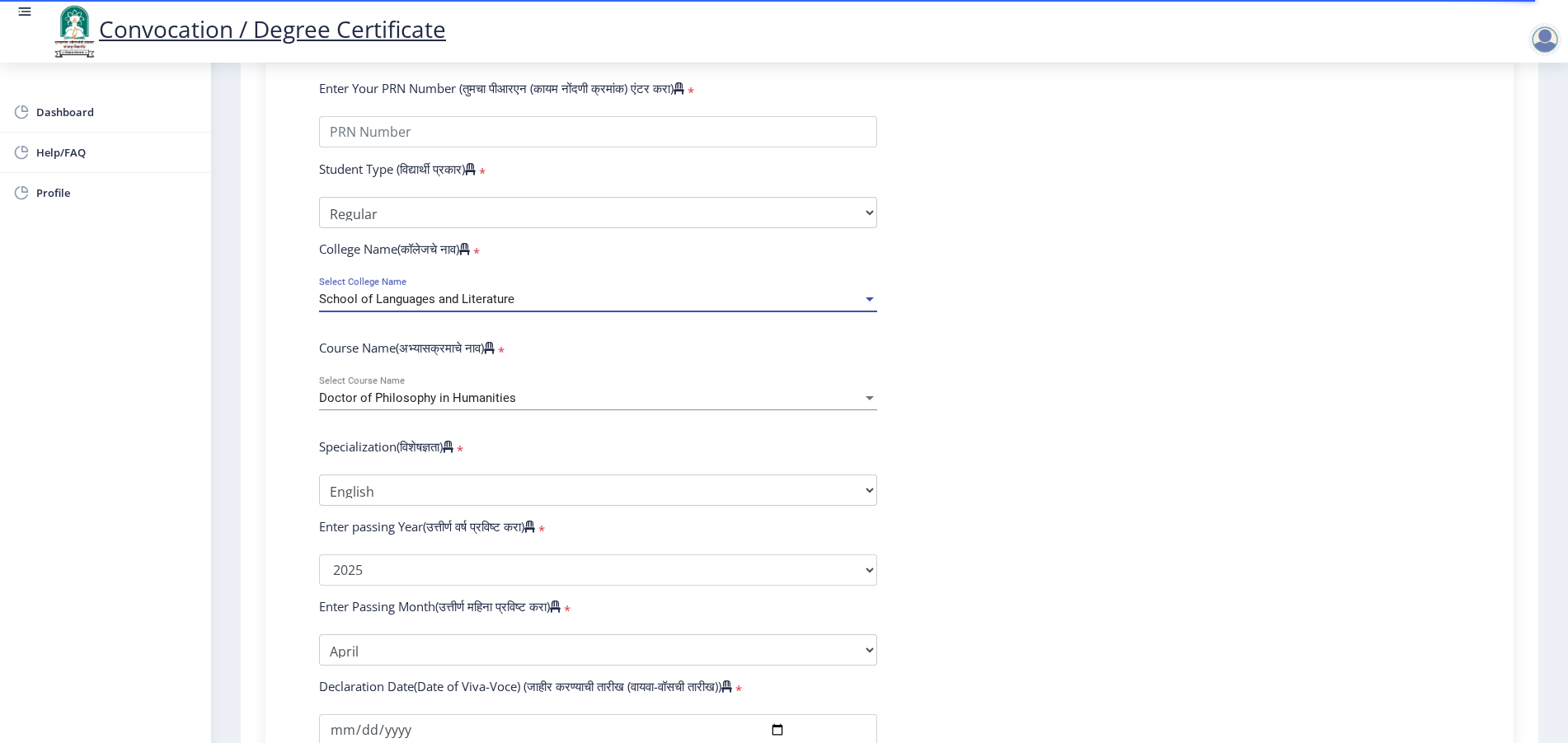
click at [529, 307] on div "School of Languages and Literature" at bounding box center [590, 300] width 543 height 14
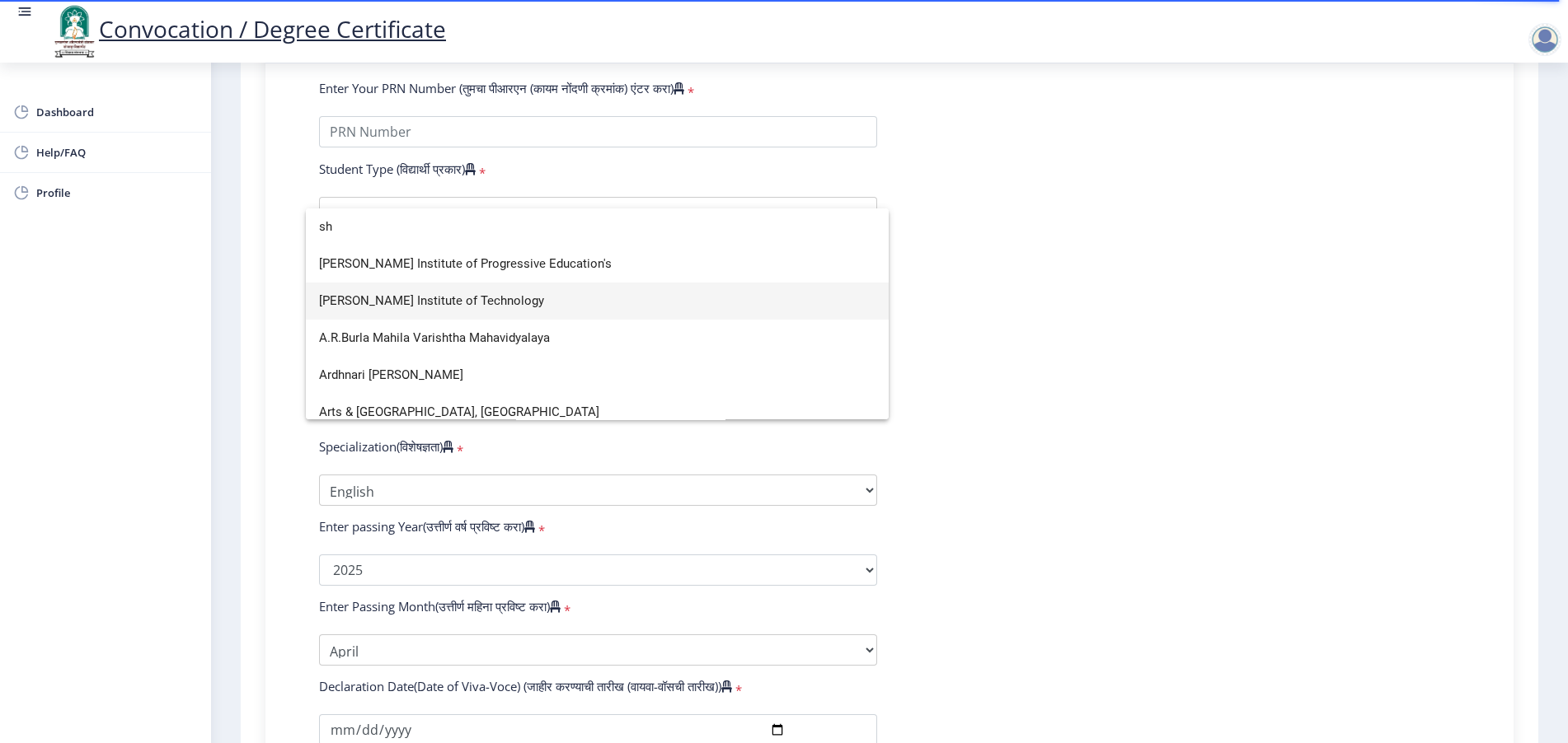
scroll to position [9, 0]
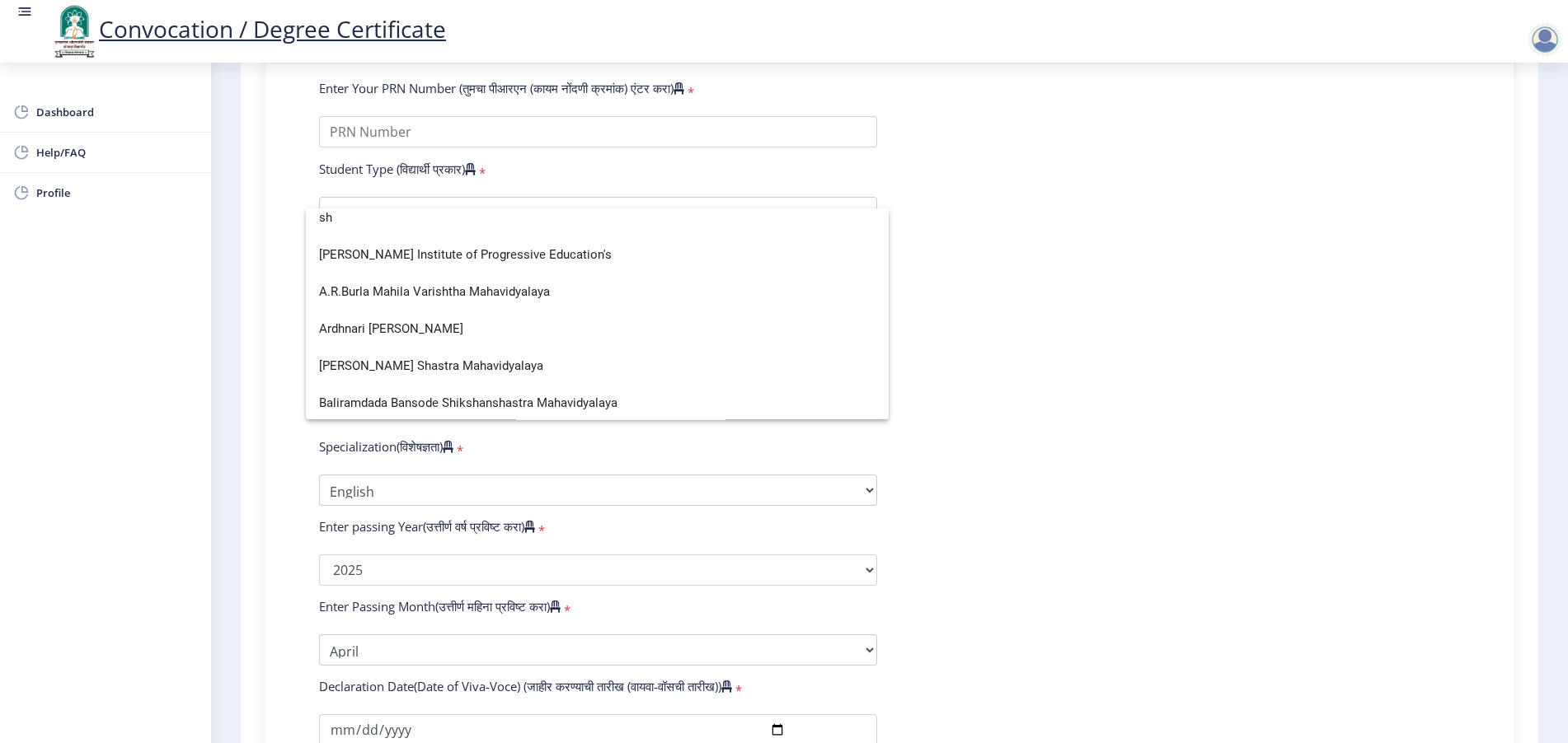
type input "s"
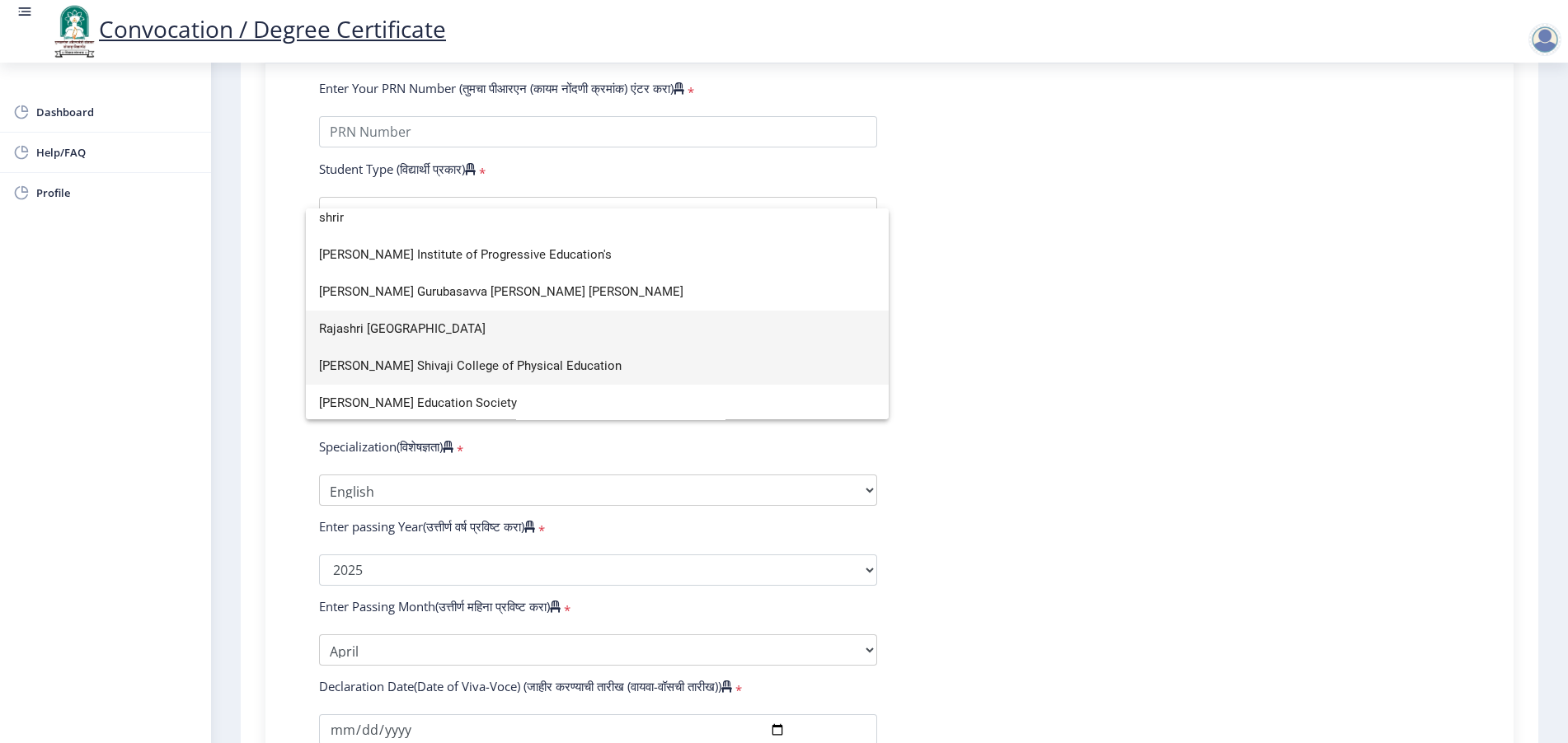
scroll to position [0, 0]
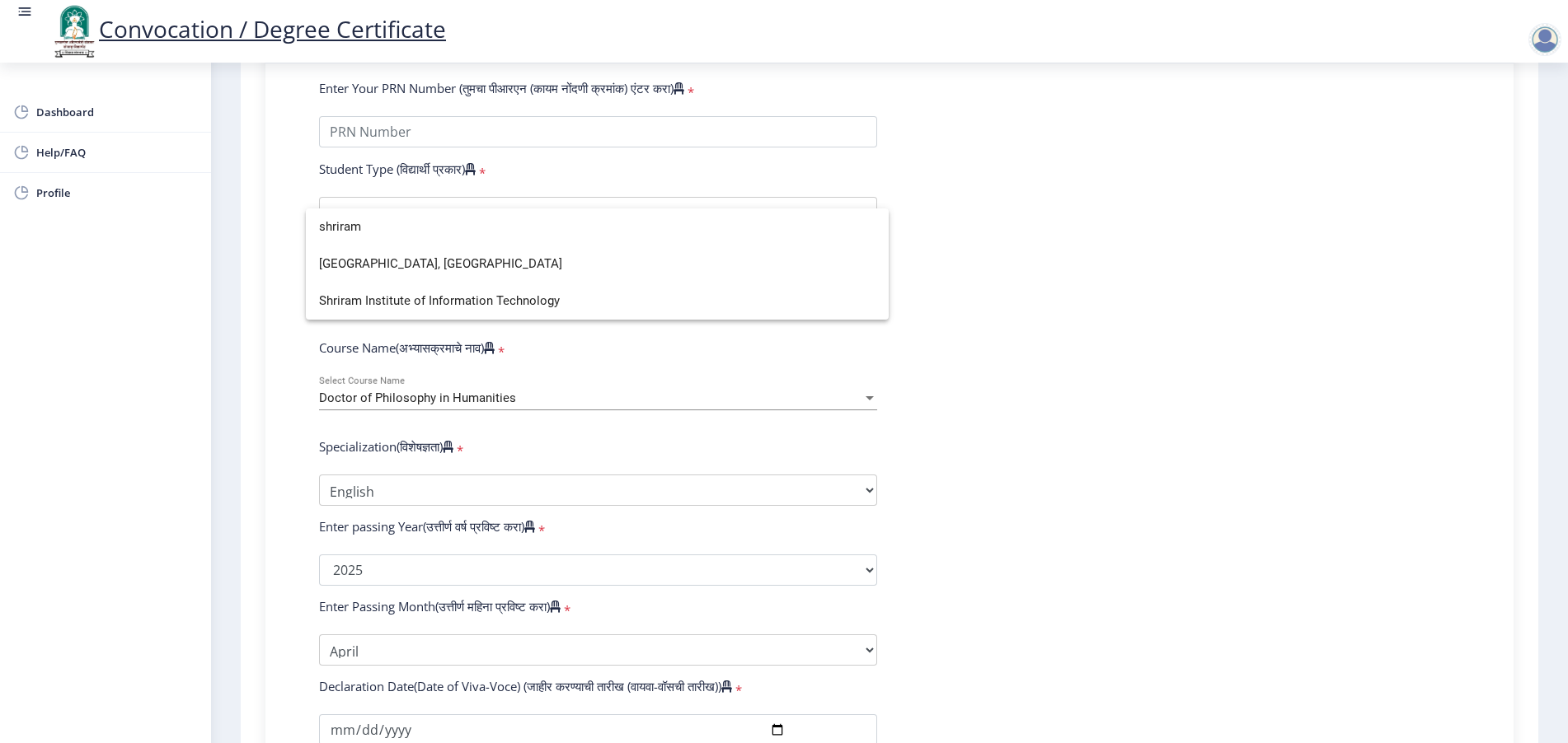
type input "shriram"
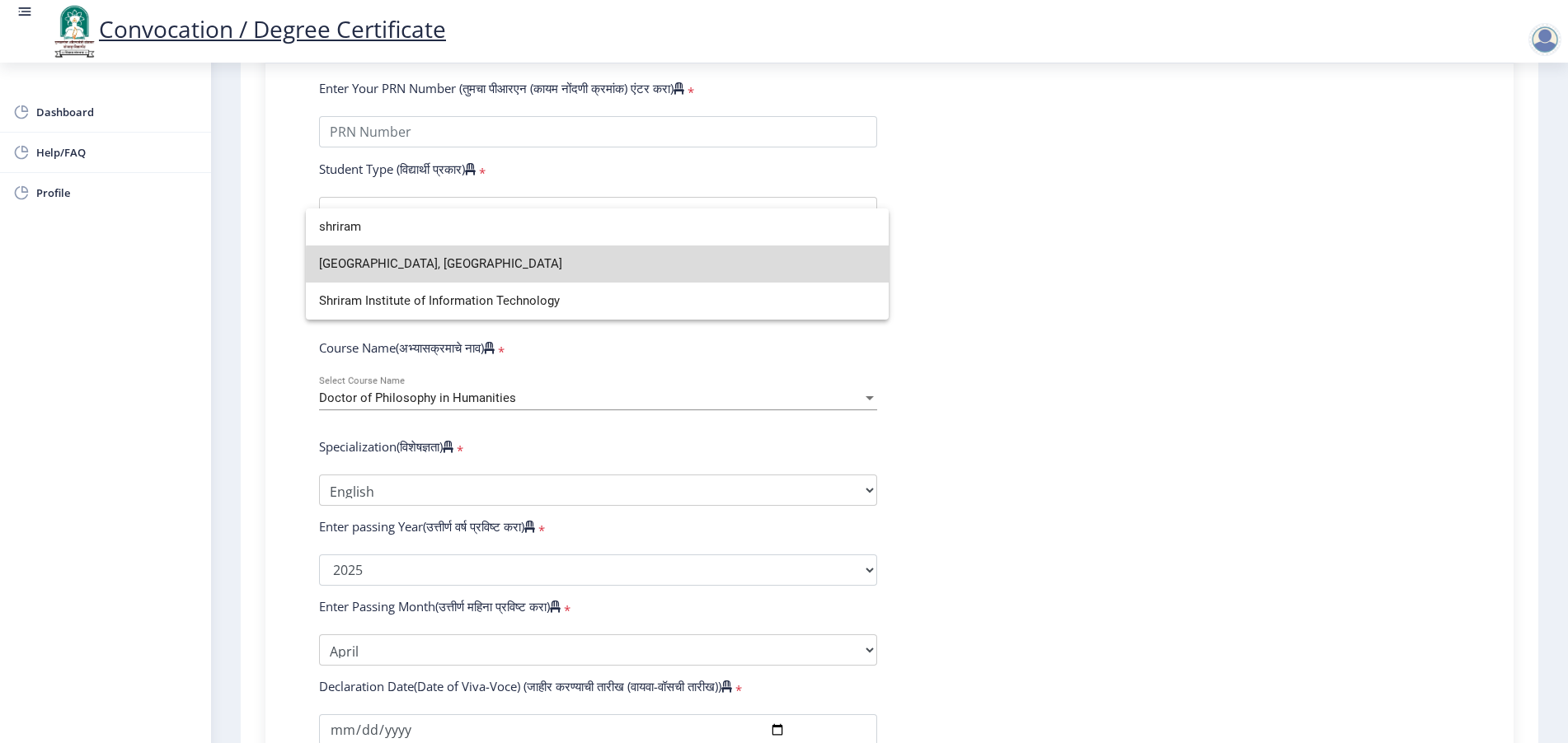
click at [607, 271] on span "[GEOGRAPHIC_DATA], [GEOGRAPHIC_DATA]" at bounding box center [597, 264] width 556 height 37
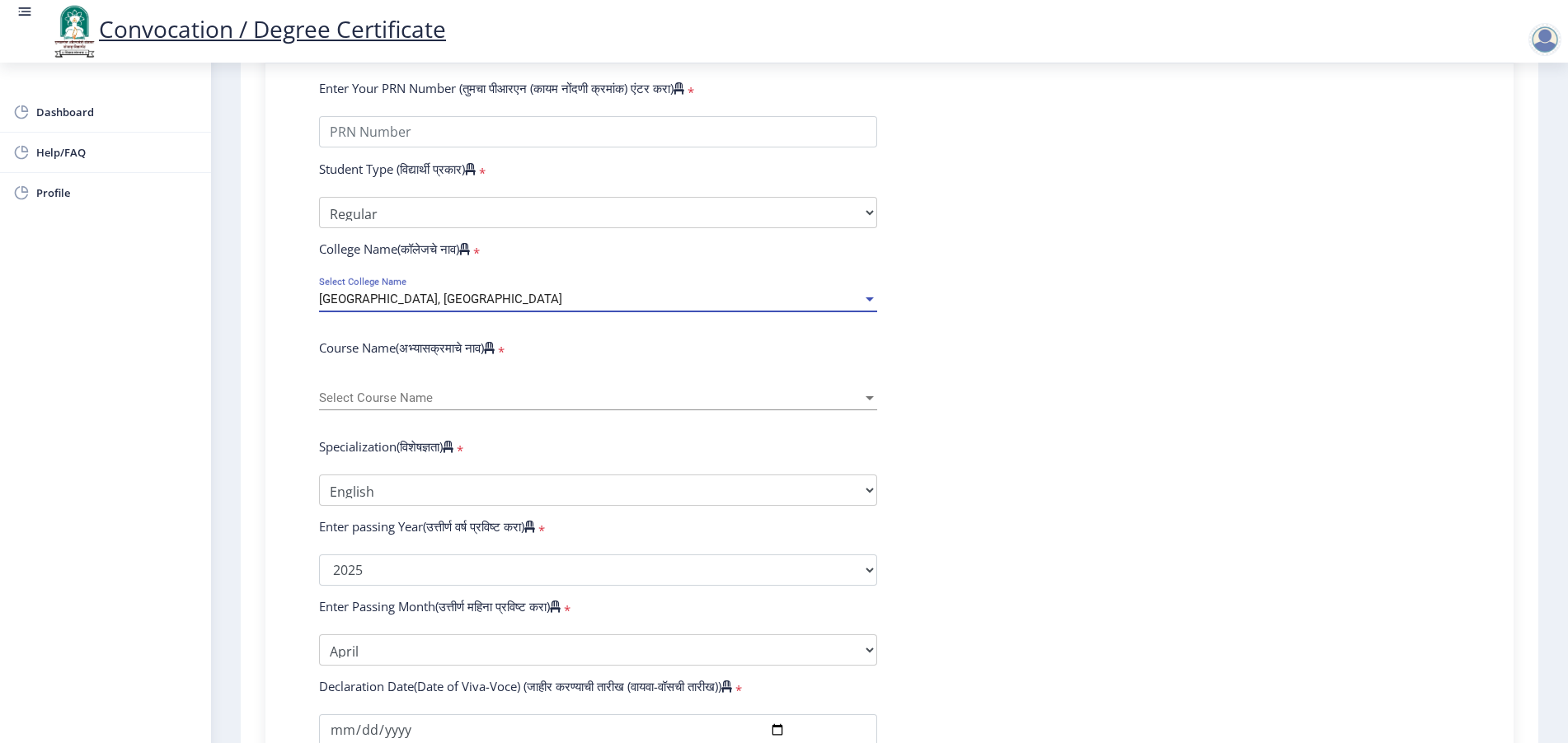
click at [361, 400] on div "Select Course Name Select Course Name" at bounding box center [598, 393] width 558 height 35
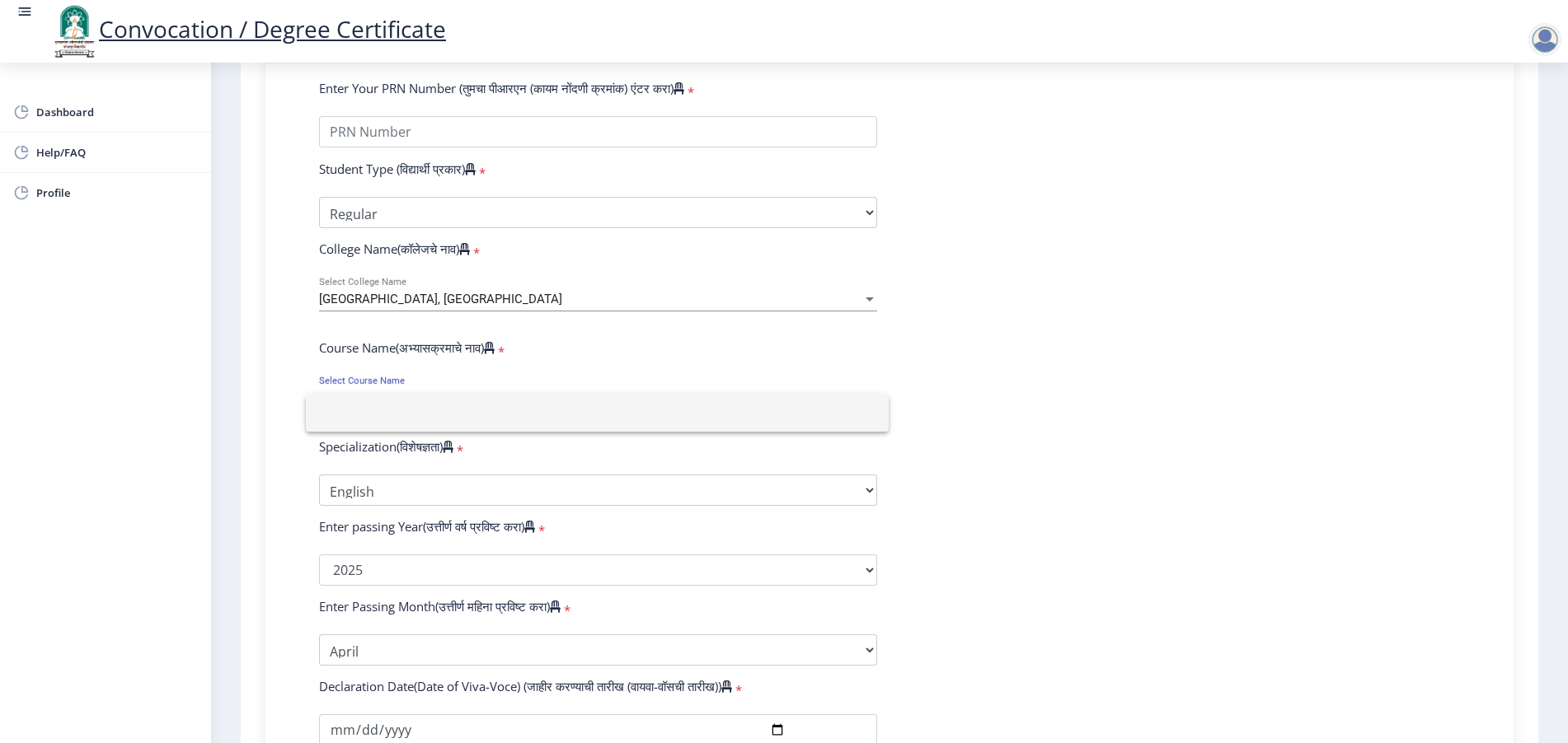
drag, startPoint x: 311, startPoint y: 362, endPoint x: 438, endPoint y: 359, distance: 127.0
click at [438, 359] on div at bounding box center [784, 371] width 1568 height 743
drag, startPoint x: 318, startPoint y: 359, endPoint x: 490, endPoint y: 361, distance: 171.4
click at [490, 361] on div "Course Name(अभ्यासक्रमाचे नाव) *" at bounding box center [598, 351] width 583 height 23
copy label "Course Name(अभ्यासक्रमाचे नाव)"
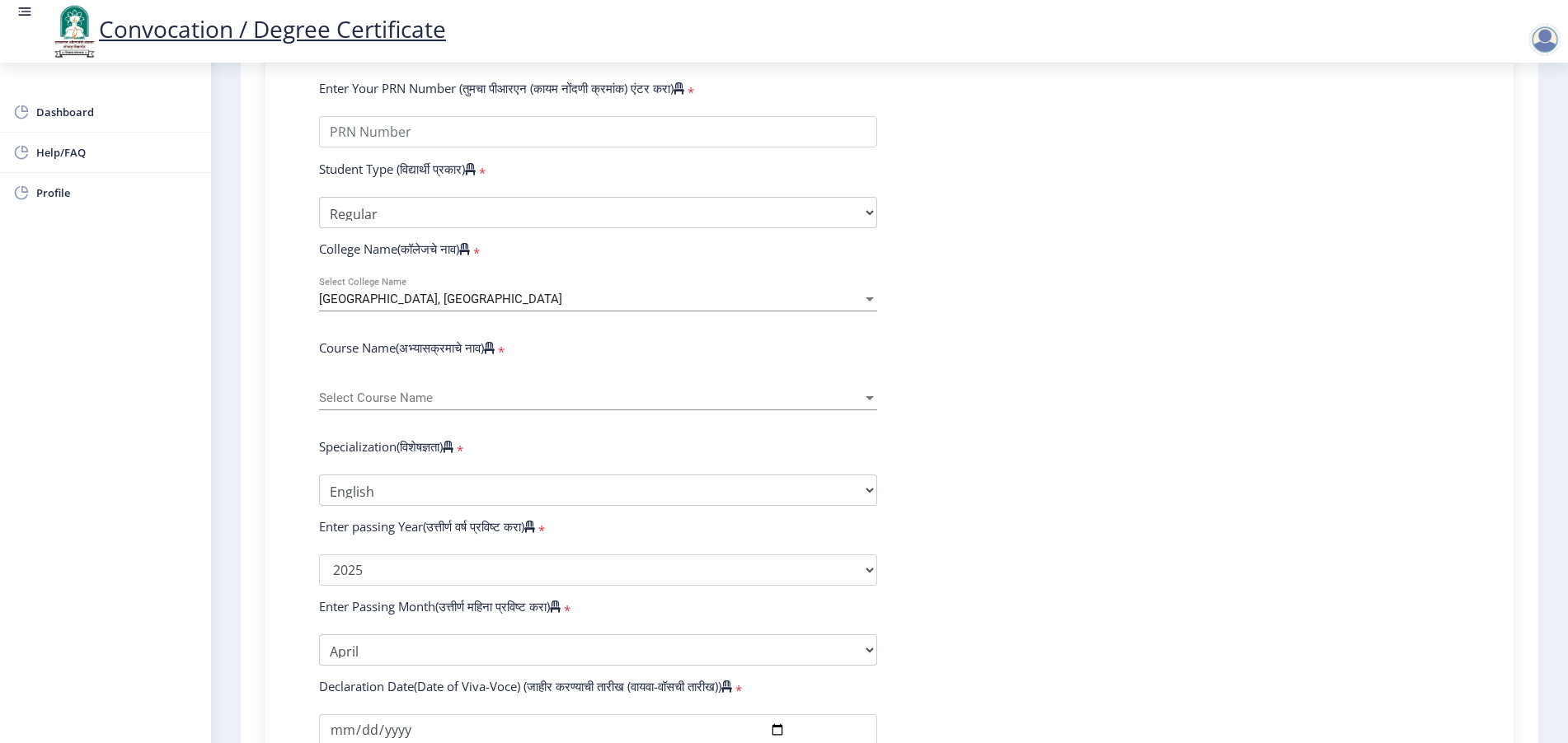
click at [382, 402] on div "Select Course Name Select Course Name" at bounding box center [598, 393] width 558 height 35
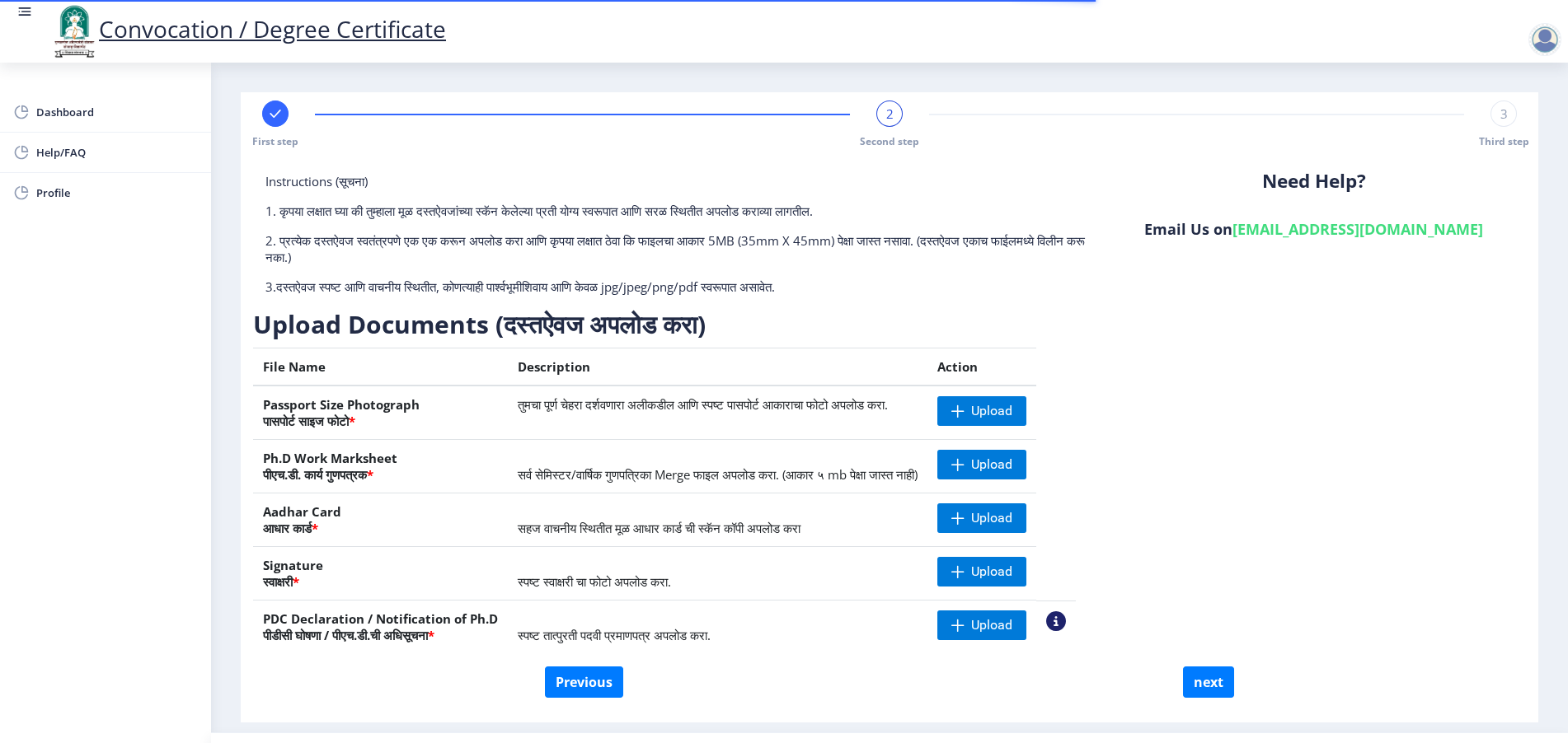
click at [278, 126] on div at bounding box center [275, 114] width 26 height 26
select select "Regular"
select select "English"
select select "April"
select select "PASS CLASS"
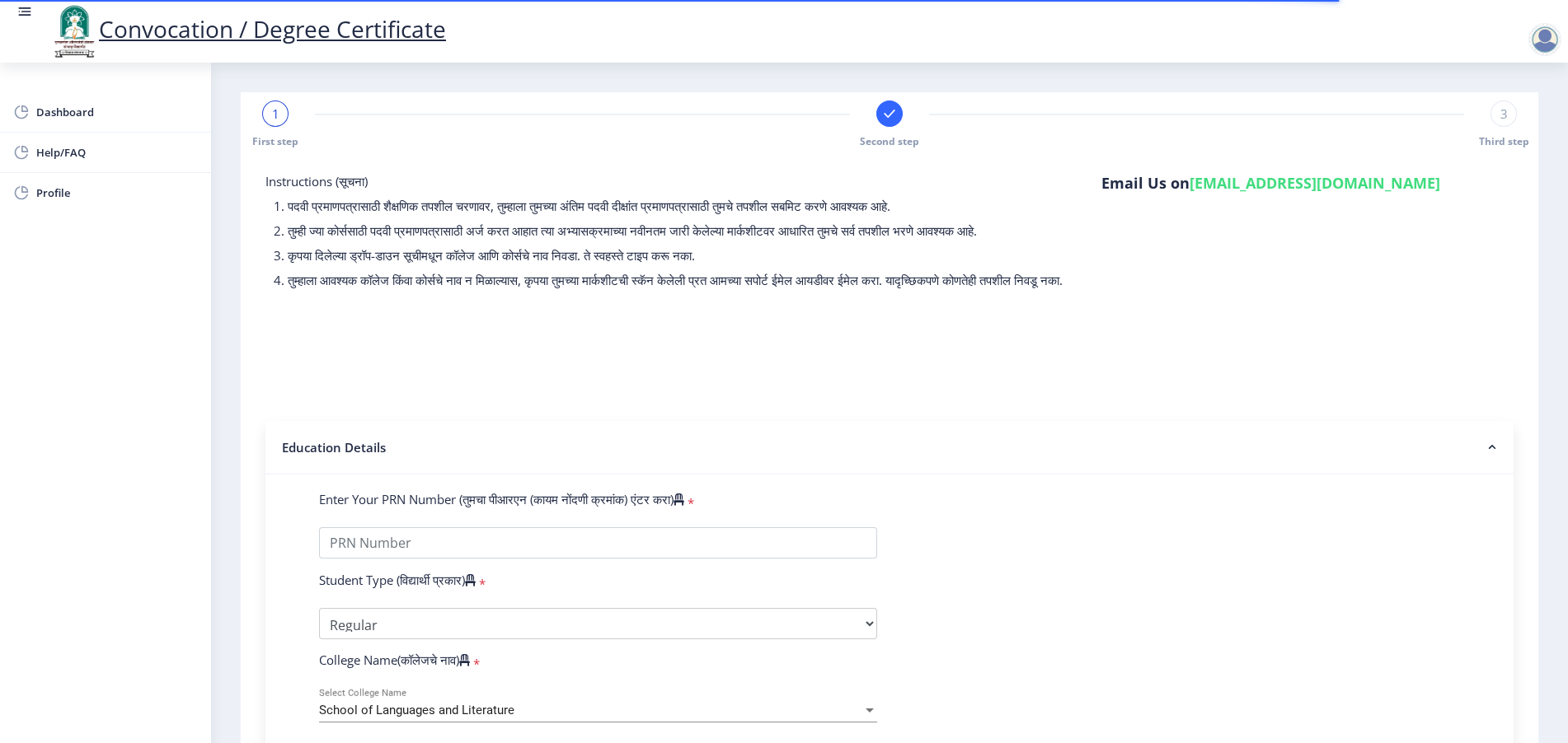
scroll to position [411, 0]
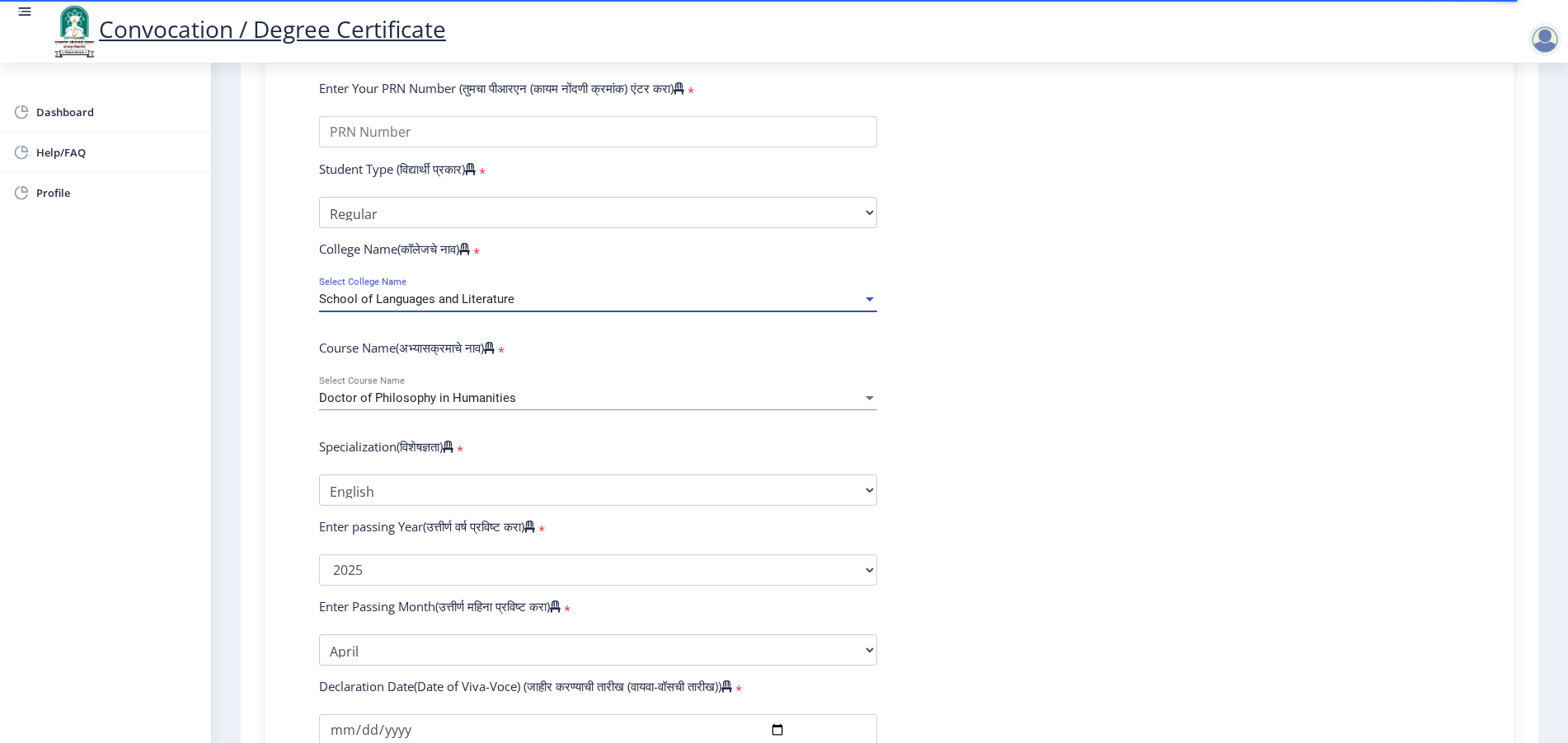
click at [550, 307] on div "School of Languages and Literature" at bounding box center [590, 300] width 543 height 14
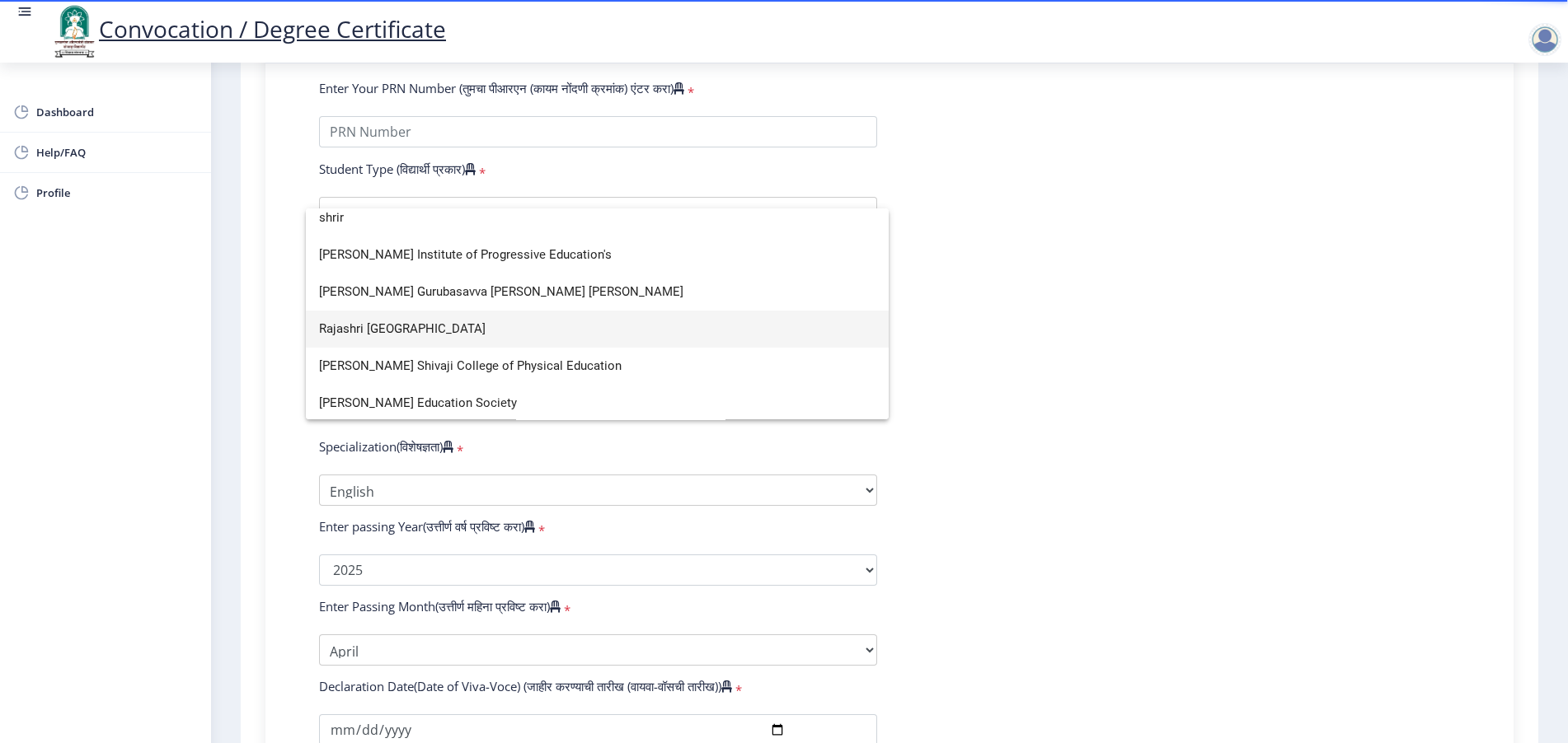
scroll to position [0, 0]
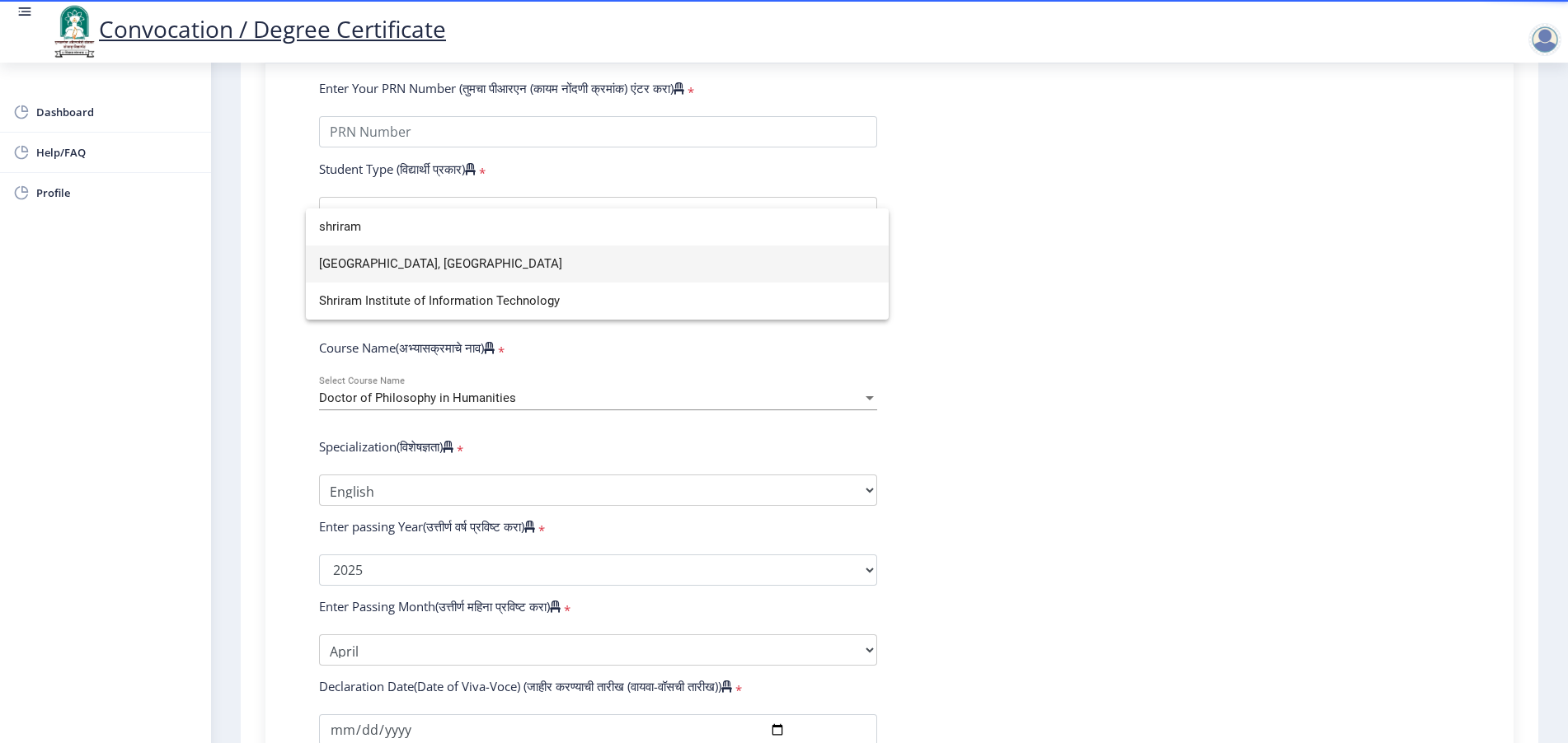
type input "shriram"
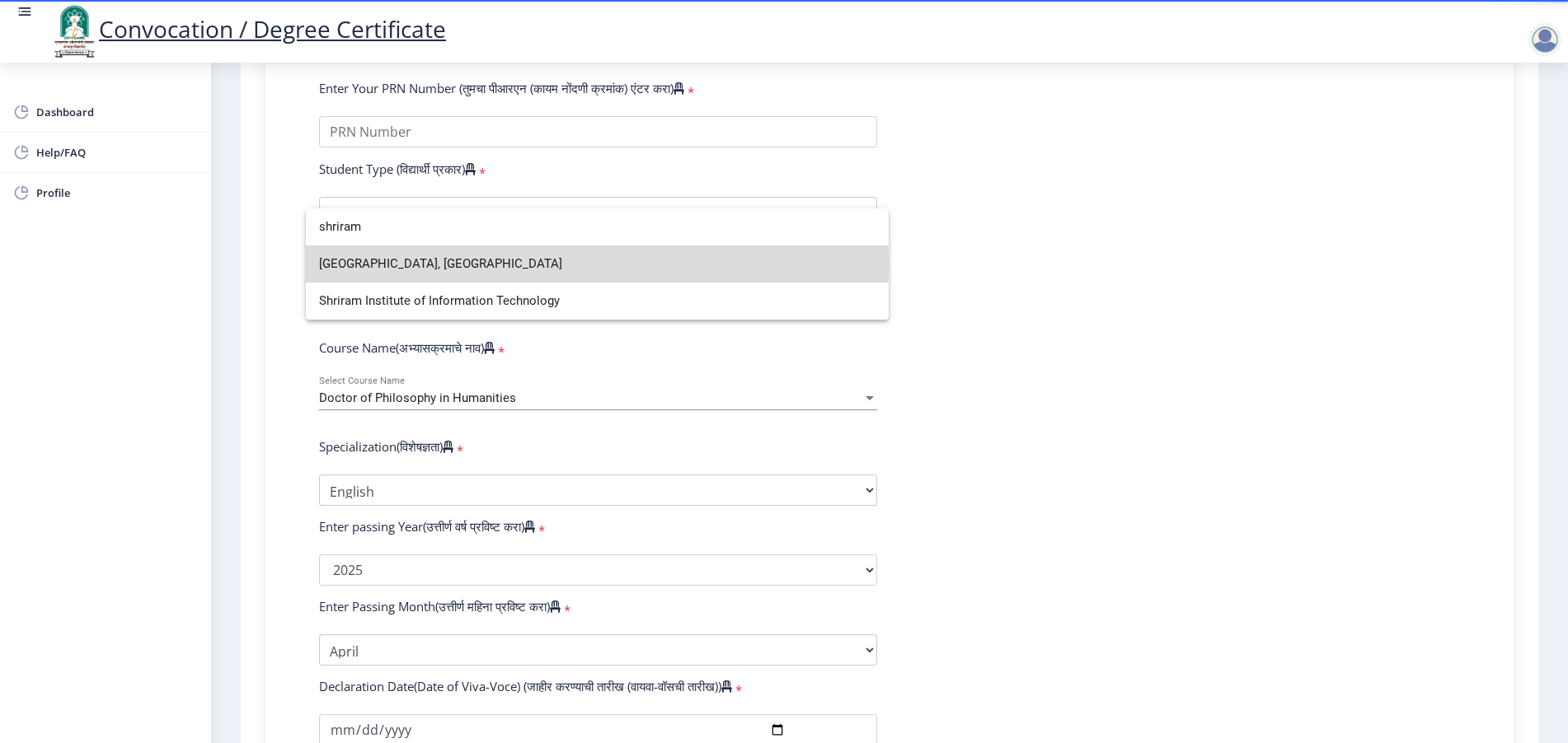
click at [560, 262] on span "[GEOGRAPHIC_DATA], [GEOGRAPHIC_DATA]" at bounding box center [597, 264] width 556 height 37
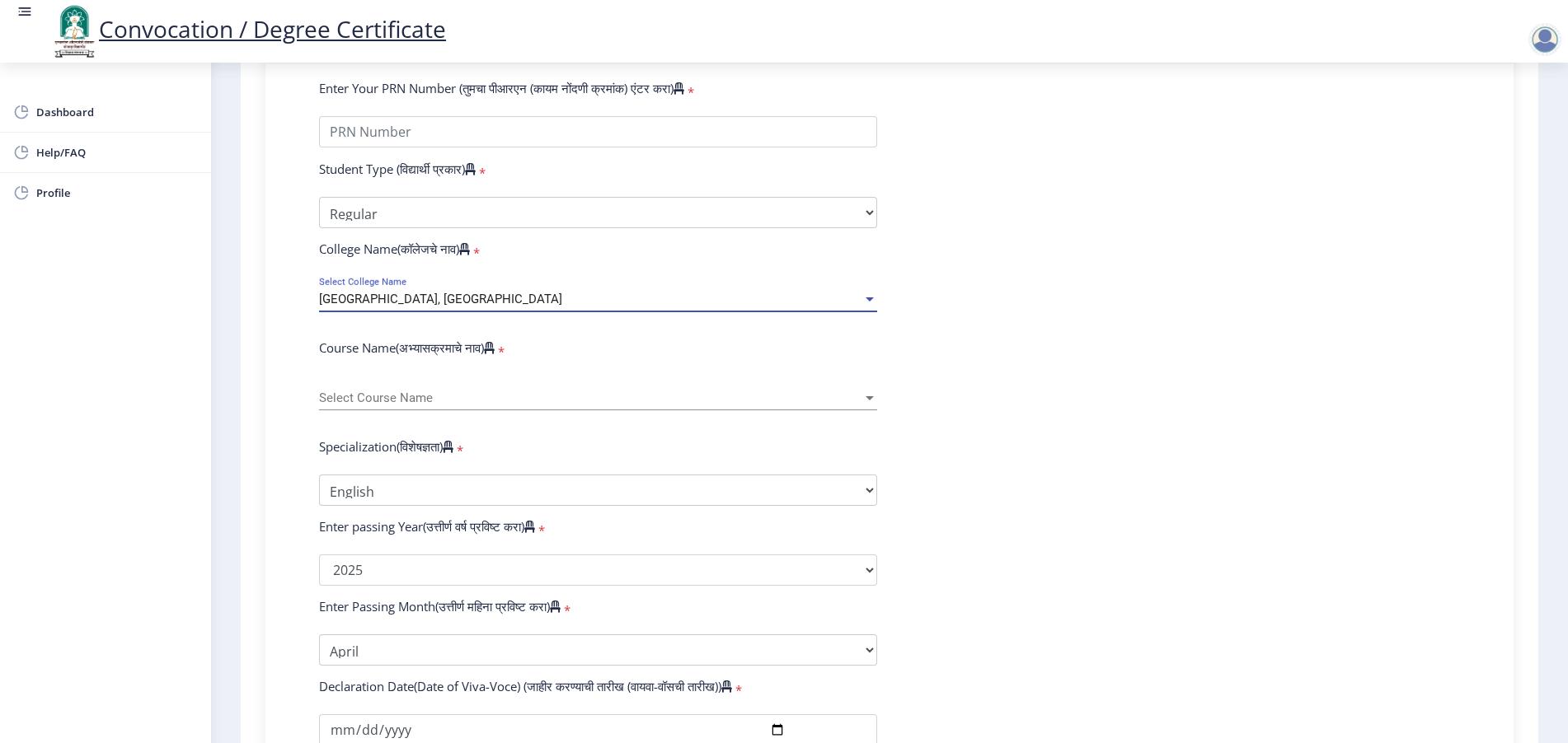
click at [364, 406] on span "Select Course Name" at bounding box center [590, 399] width 543 height 14
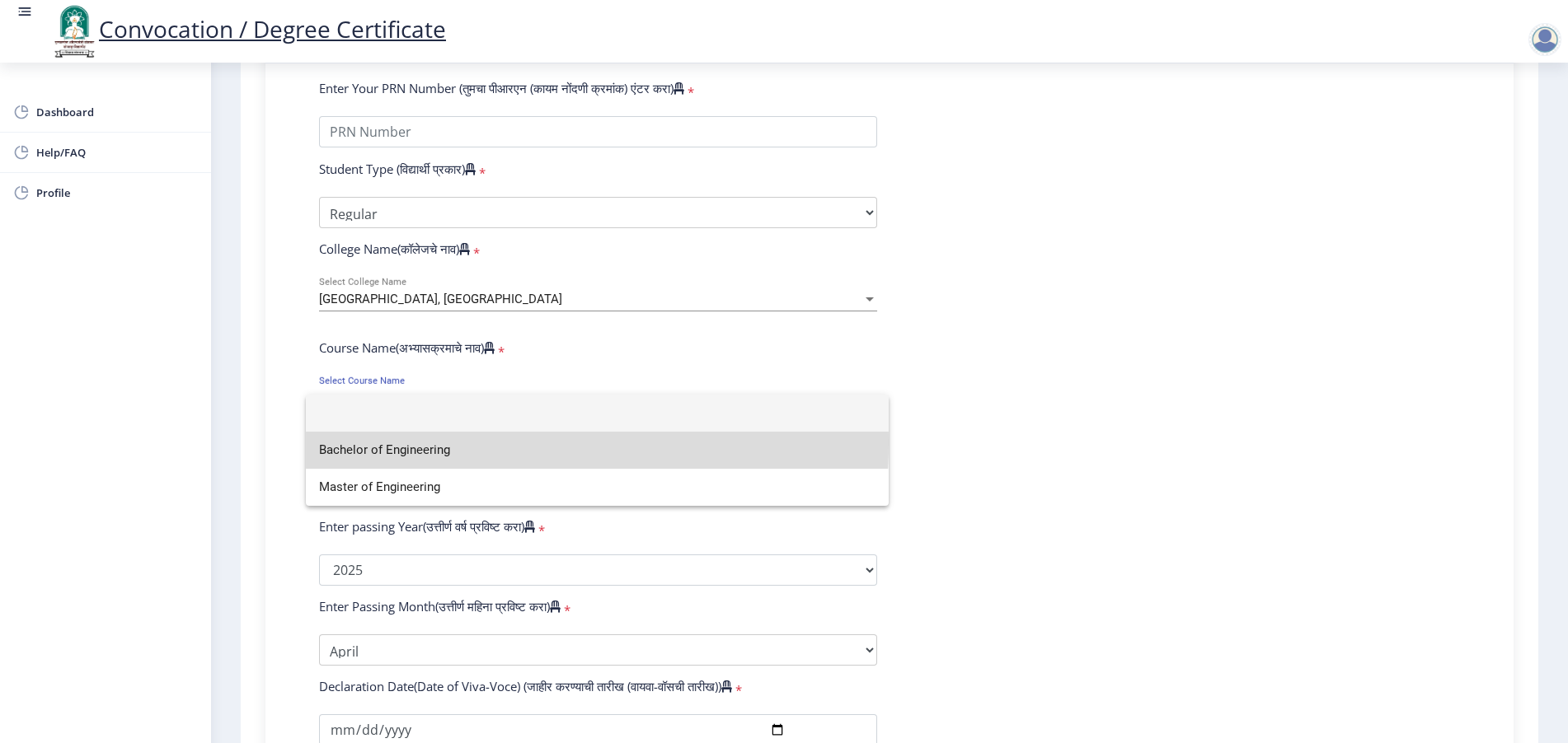
click at [451, 443] on span "Bachelor of Engineering" at bounding box center [597, 450] width 556 height 37
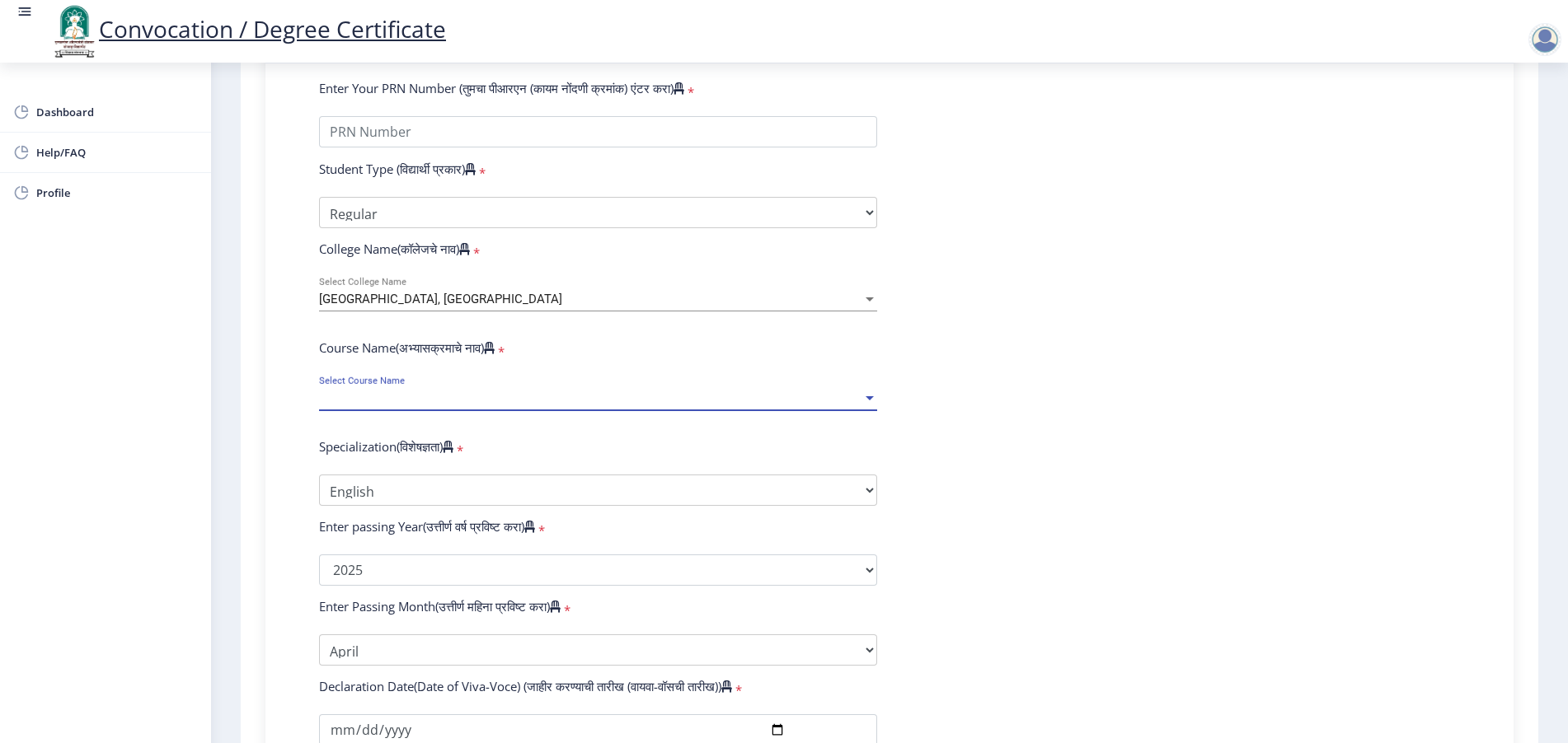
select select "April"
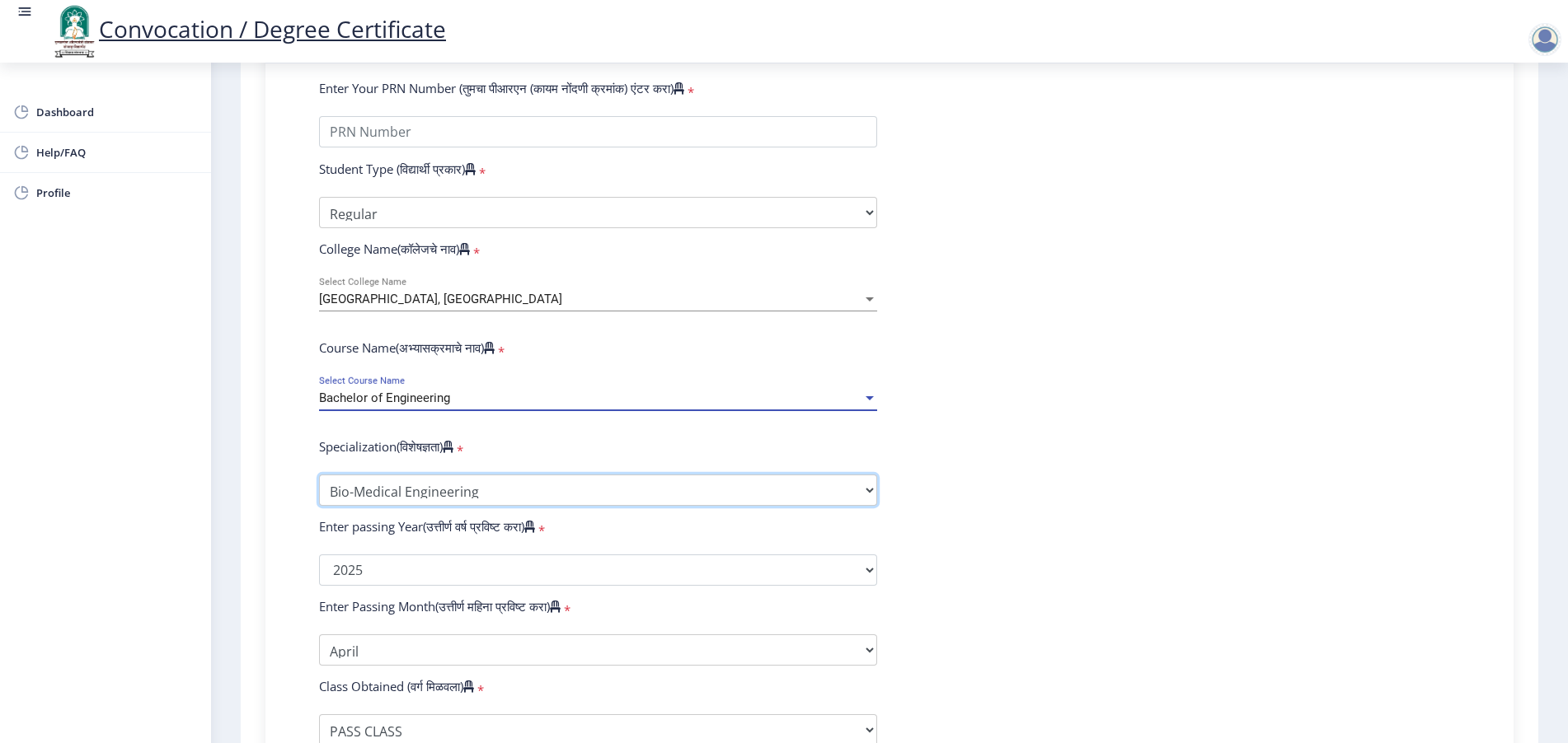
click at [411, 504] on select "Specialization Bio-Medical Engineering Civil Engineering Computer Science & Eng…" at bounding box center [598, 490] width 558 height 31
click at [319, 489] on select "Specialization Bio-Medical Engineering Civil Engineering Computer Science & Eng…" at bounding box center [598, 490] width 558 height 31
click at [436, 506] on select "Specialization Bio-Medical Engineering Civil Engineering Computer Science & Eng…" at bounding box center [598, 490] width 558 height 31
select select "Civil Engineering"
click at [319, 489] on select "Specialization Bio-Medical Engineering Civil Engineering Computer Science & Eng…" at bounding box center [598, 490] width 558 height 31
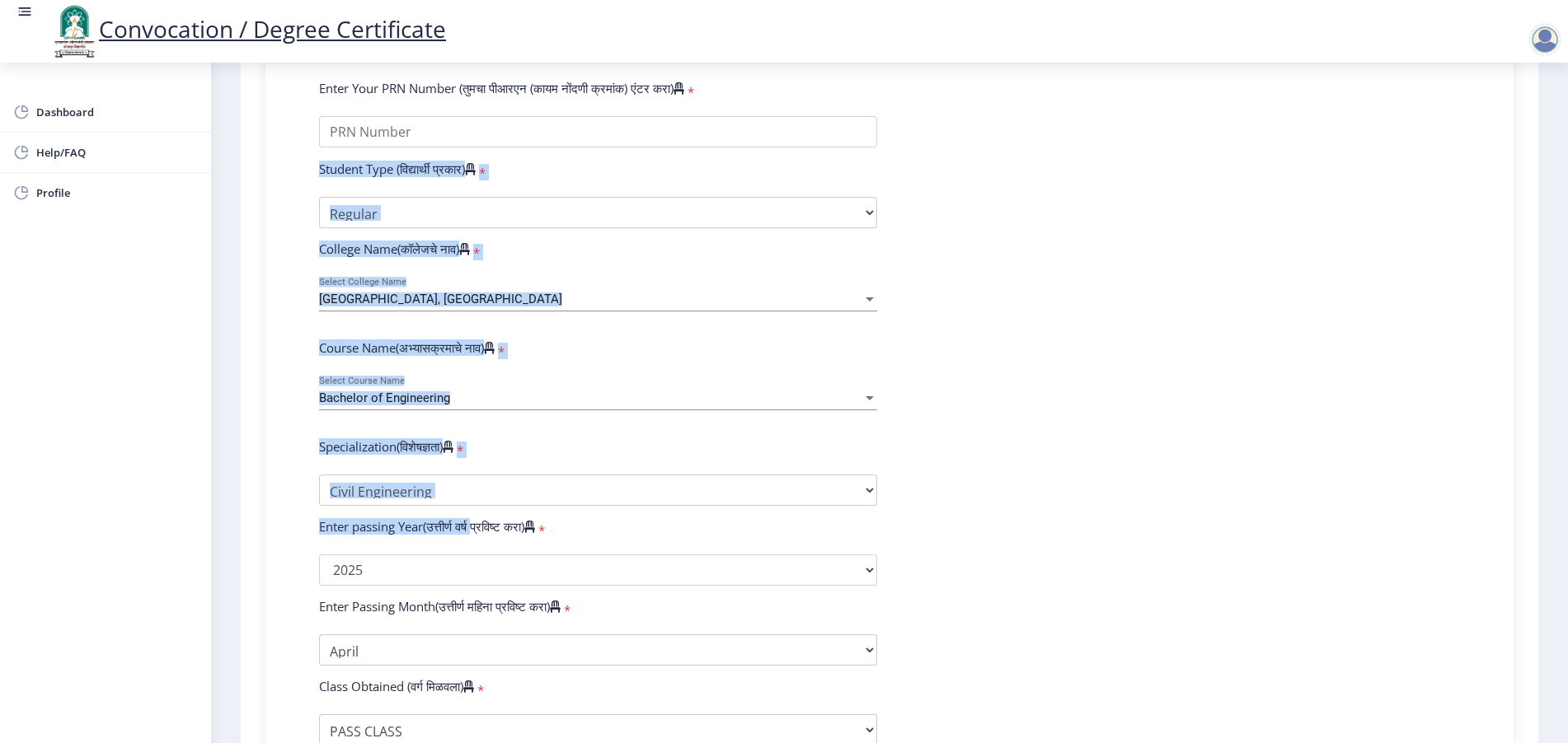
drag, startPoint x: 319, startPoint y: 182, endPoint x: 479, endPoint y: 523, distance: 376.1
click at [479, 523] on form "Enter Your PRN Number (तुमचा पीआरएन (कायम नोंदणी क्रमांक) एंटर करा) * Student T…" at bounding box center [889, 533] width 1165 height 907
copy form "Student Type (विद्यार्थी प्रकार) * Select Student Type Regular External College…"
